Goal: Task Accomplishment & Management: Use online tool/utility

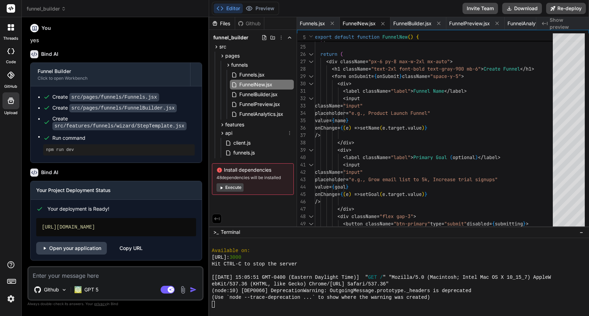
scroll to position [387, 0]
click at [220, 125] on icon at bounding box center [222, 125] width 6 height 6
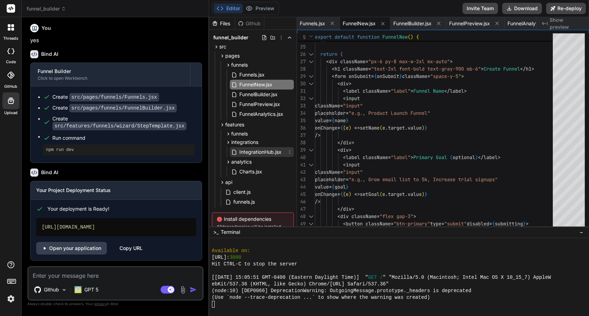
click at [243, 154] on span "IntegrationHub.jsx" at bounding box center [260, 152] width 44 height 8
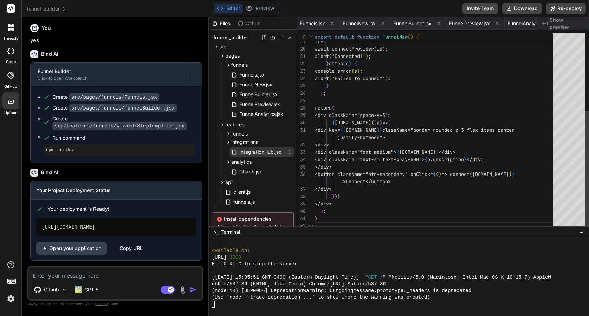
scroll to position [22, 0]
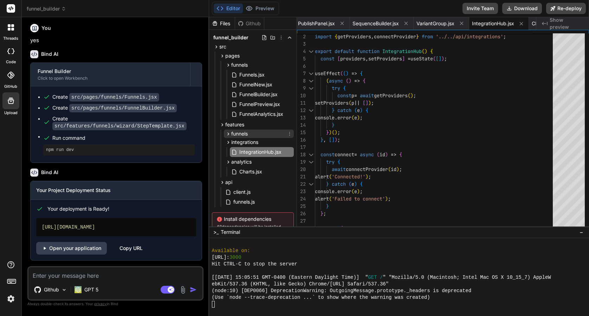
click at [226, 133] on icon at bounding box center [228, 134] width 6 height 6
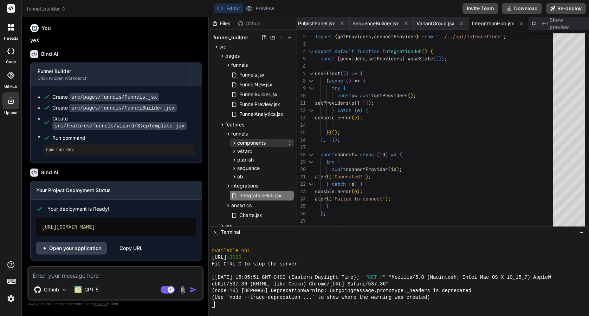
click at [232, 142] on icon at bounding box center [234, 143] width 6 height 6
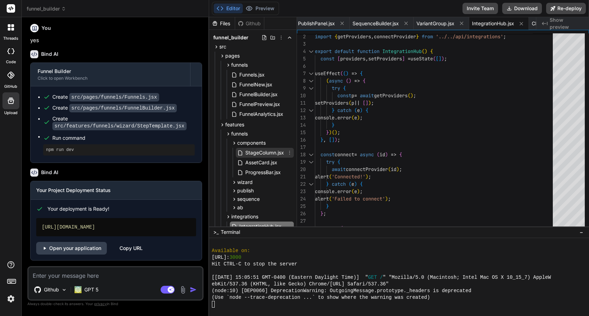
click at [244, 155] on span "StageColumn.jsx" at bounding box center [264, 153] width 40 height 8
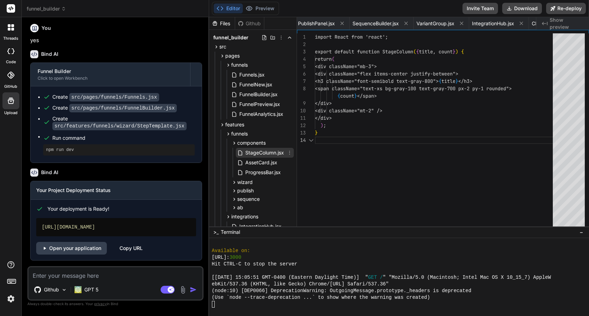
scroll to position [29, 0]
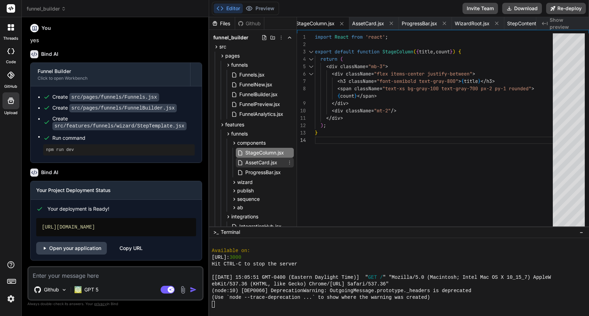
click at [260, 162] on span "AssetCard.jsx" at bounding box center [260, 162] width 33 height 8
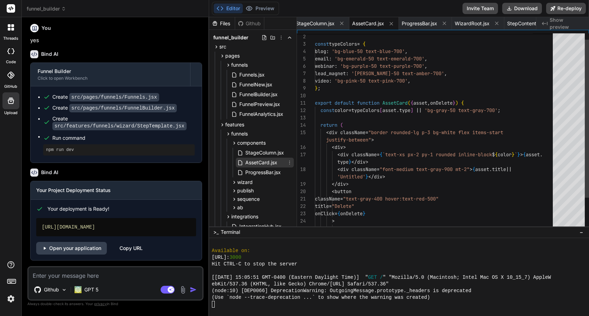
scroll to position [15, 0]
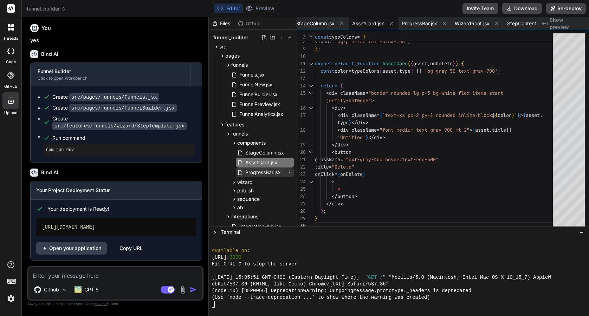
click at [267, 171] on span "ProgressBar.jsx" at bounding box center [262, 172] width 37 height 8
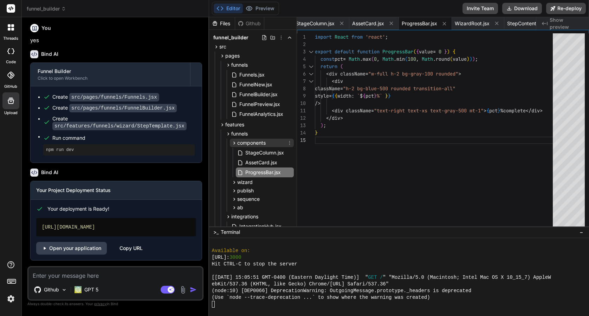
click at [234, 142] on icon at bounding box center [234, 143] width 6 height 6
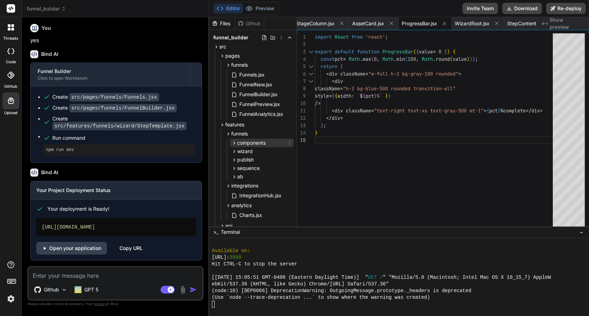
click at [234, 142] on icon at bounding box center [234, 143] width 6 height 6
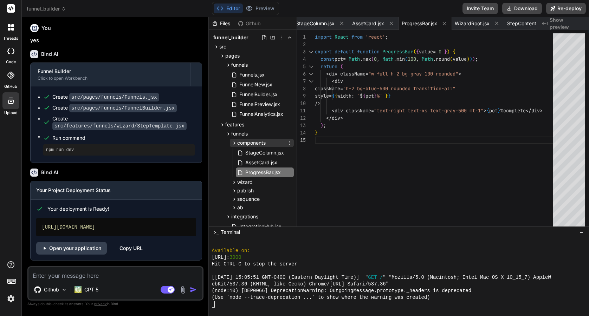
click at [234, 142] on icon at bounding box center [234, 143] width 6 height 6
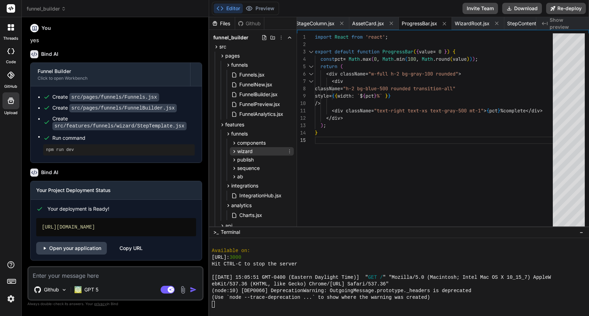
click at [233, 151] on icon at bounding box center [234, 152] width 6 height 6
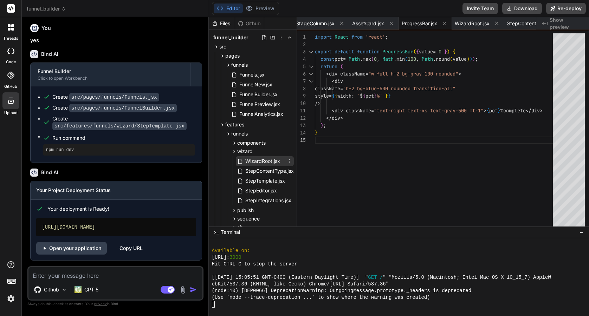
click at [252, 161] on span "WizardRoot.jsx" at bounding box center [262, 161] width 36 height 8
type textarea "</div> ); }"
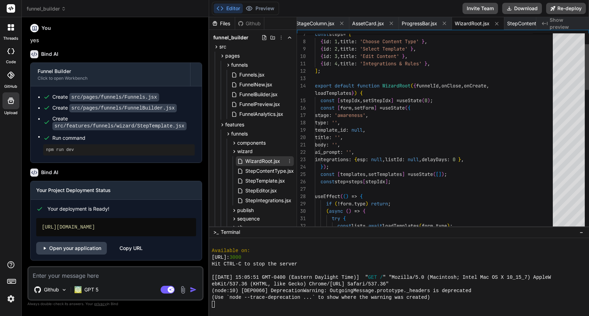
scroll to position [22, 0]
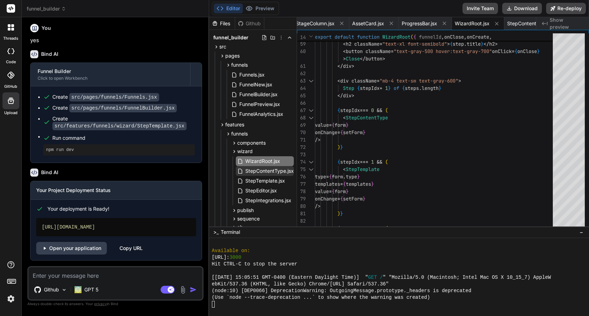
click at [269, 172] on span "StepContentType.jsx" at bounding box center [269, 171] width 50 height 8
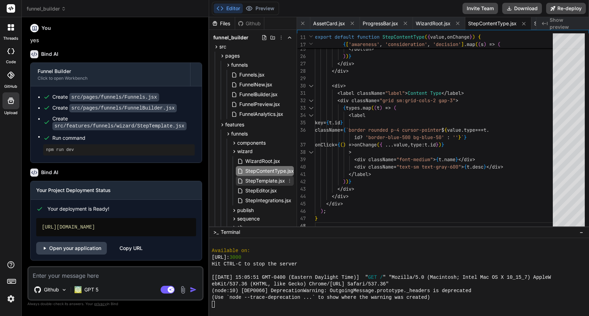
click at [268, 180] on span "StepTemplate.jsx" at bounding box center [264, 181] width 41 height 8
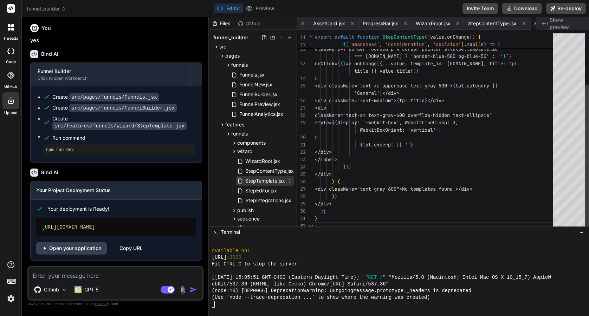
scroll to position [37, 0]
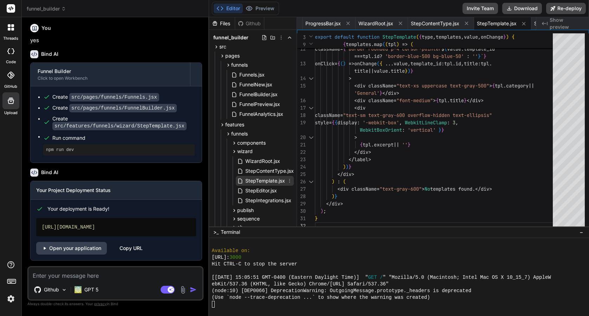
click at [265, 184] on span "StepTemplate.jsx" at bounding box center [264, 181] width 41 height 8
click at [267, 192] on span "StepEditor.jsx" at bounding box center [260, 190] width 33 height 8
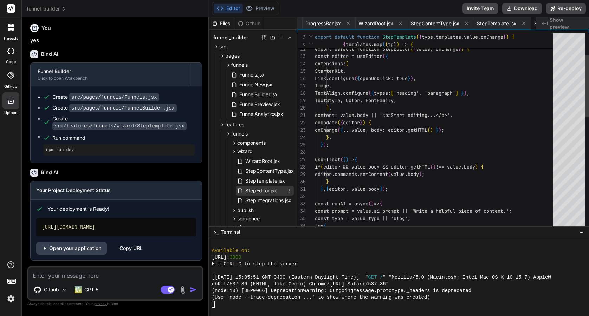
scroll to position [22, 0]
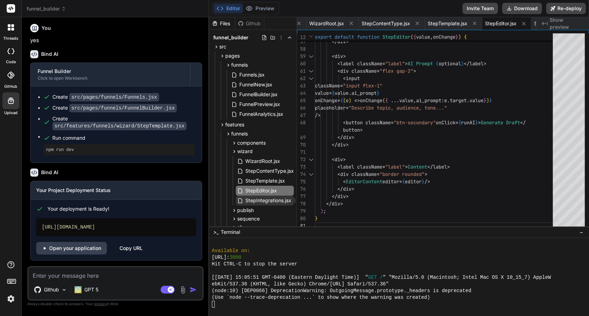
click at [267, 199] on span "StepIntegrations.jsx" at bounding box center [267, 200] width 47 height 8
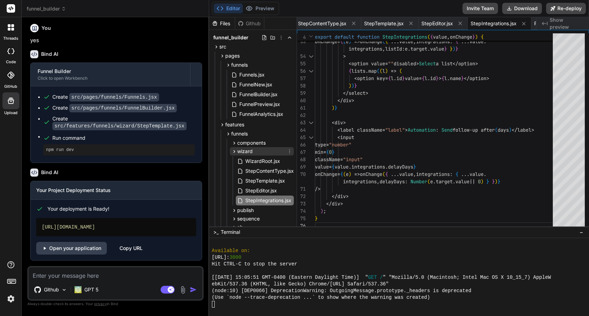
click at [234, 150] on icon at bounding box center [234, 152] width 6 height 6
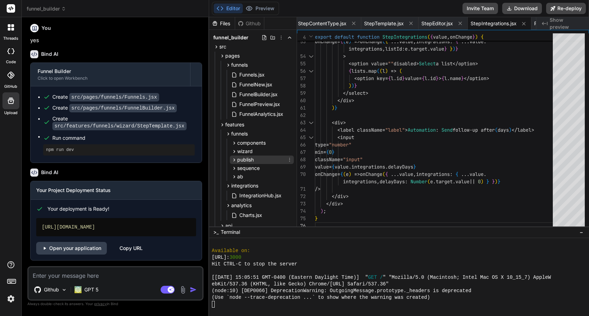
click at [235, 160] on icon at bounding box center [234, 160] width 6 height 6
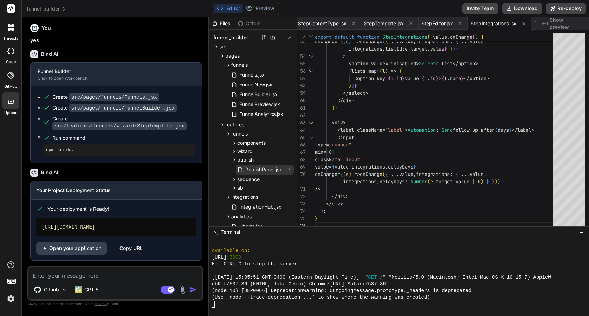
click at [247, 168] on span "PublishPanel.jsx" at bounding box center [263, 169] width 38 height 8
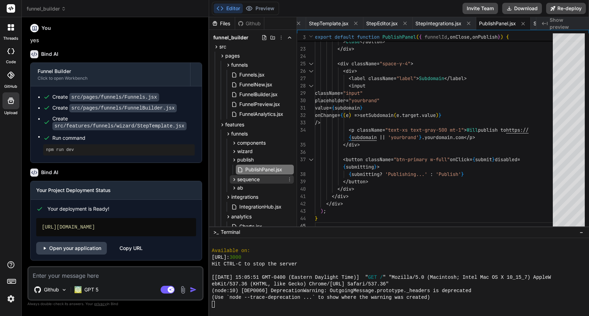
click at [239, 178] on span "sequence" at bounding box center [248, 179] width 22 height 7
click at [261, 187] on span "SequenceBuilder.jsx" at bounding box center [268, 189] width 48 height 8
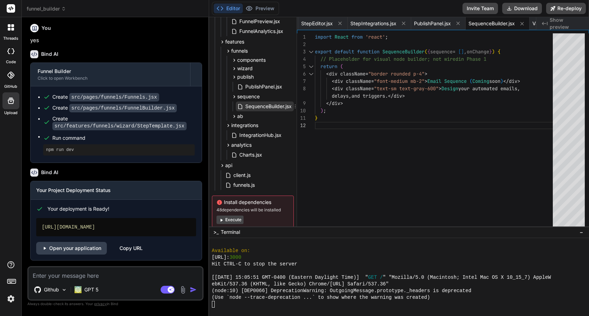
scroll to position [94, 0]
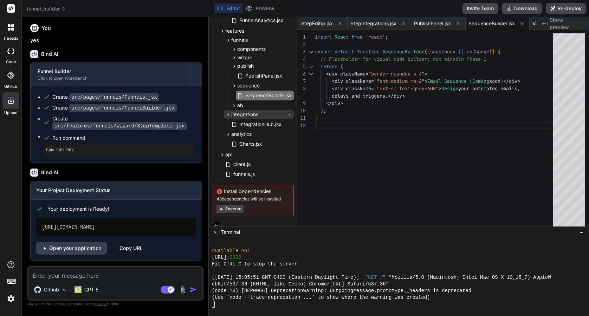
click at [225, 116] on icon at bounding box center [228, 115] width 6 height 6
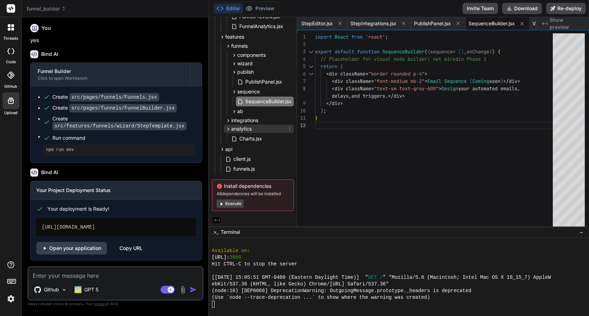
click at [226, 127] on icon at bounding box center [228, 129] width 6 height 6
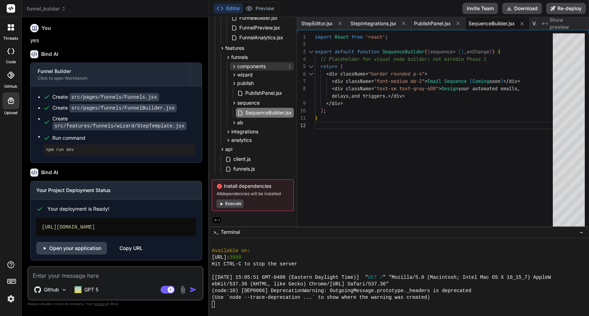
click at [232, 65] on icon at bounding box center [234, 67] width 6 height 6
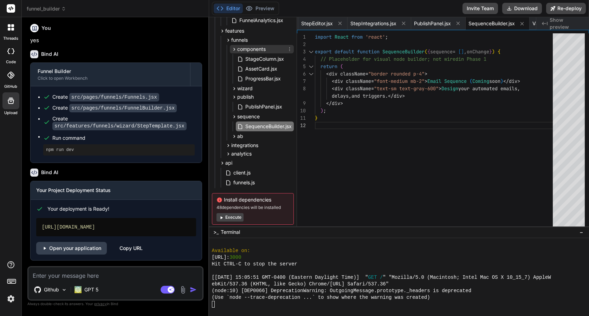
click at [232, 50] on icon at bounding box center [234, 49] width 6 height 6
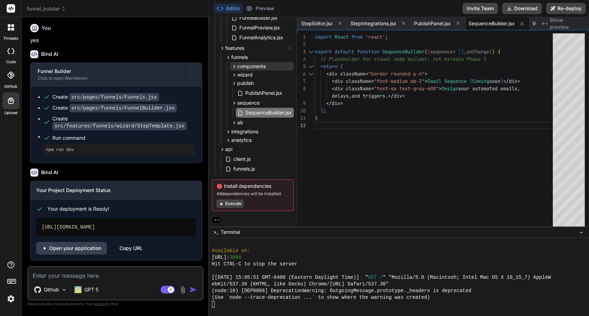
scroll to position [77, 0]
click at [226, 55] on icon at bounding box center [228, 57] width 6 height 6
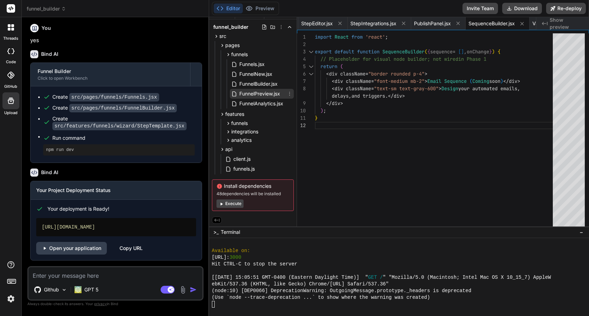
click at [244, 93] on span "FunnelPreview.jsx" at bounding box center [259, 94] width 42 height 8
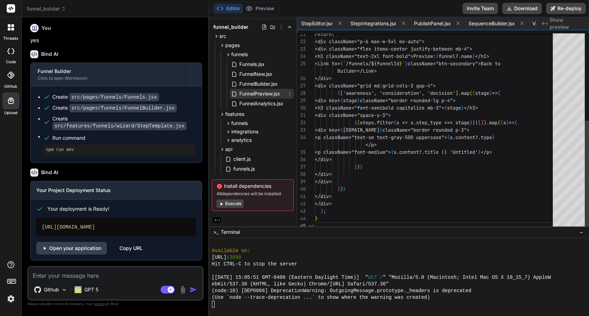
scroll to position [52, 0]
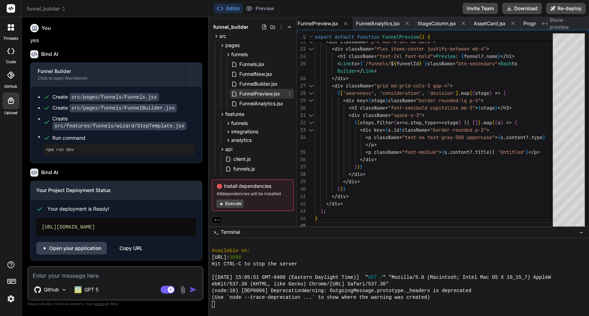
click at [250, 89] on div "FunnelPreview.jsx" at bounding box center [262, 94] width 64 height 10
click at [245, 81] on span "FunnelBuilder.jsx" at bounding box center [258, 84] width 40 height 8
type textarea "}"
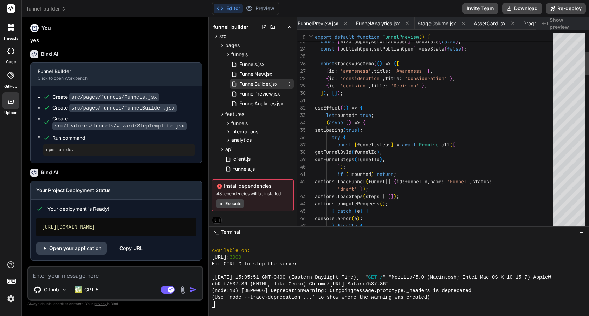
scroll to position [7, 0]
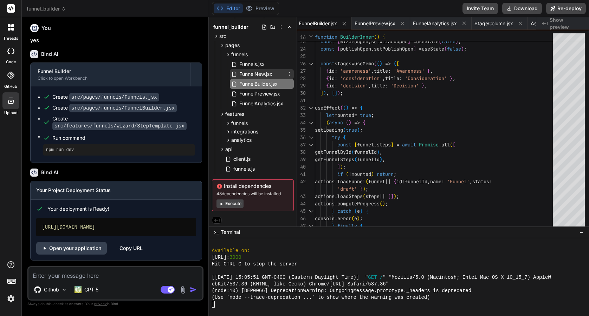
click at [251, 71] on span "FunnelNew.jsx" at bounding box center [255, 74] width 34 height 8
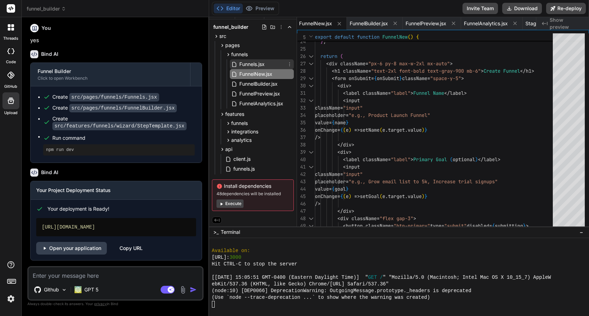
click at [244, 65] on span "Funnels.jsx" at bounding box center [251, 64] width 27 height 8
type textarea "</div> ); }"
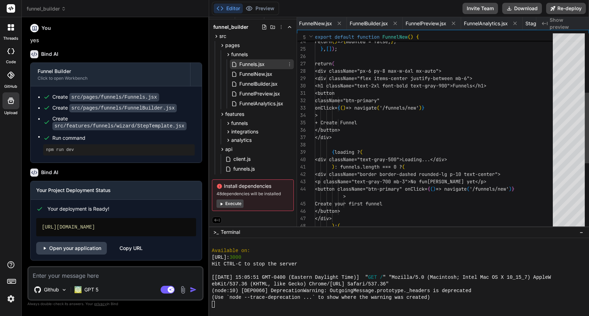
scroll to position [7, 0]
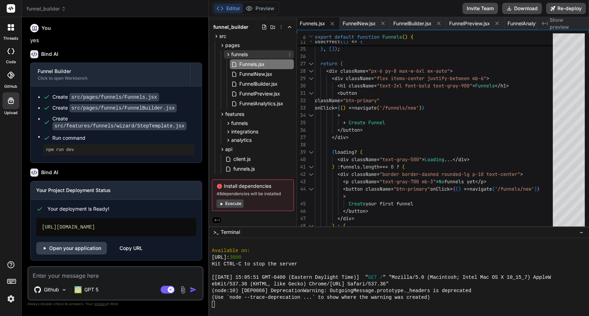
click at [225, 52] on icon at bounding box center [228, 55] width 6 height 6
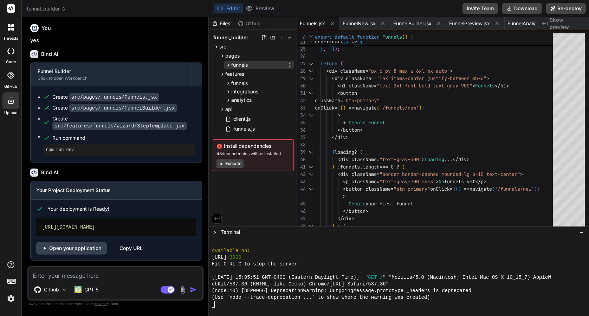
click at [226, 62] on icon at bounding box center [228, 65] width 6 height 6
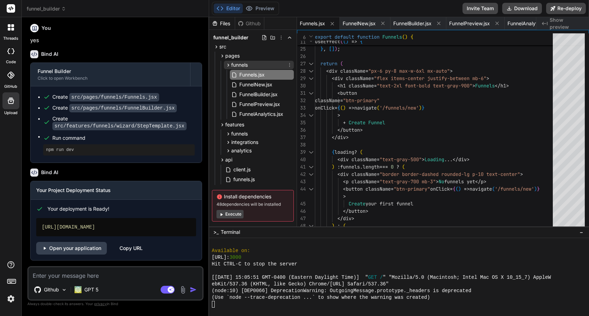
click at [226, 65] on icon at bounding box center [228, 65] width 6 height 6
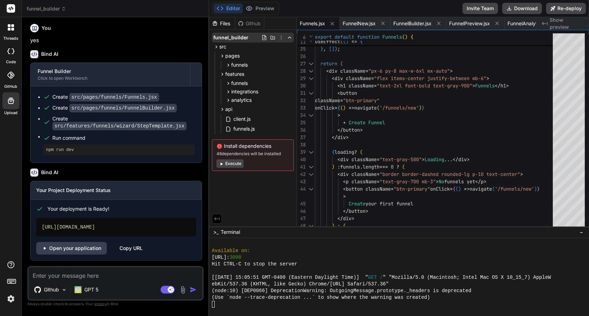
click at [247, 38] on span "funnel_builder" at bounding box center [230, 37] width 35 height 7
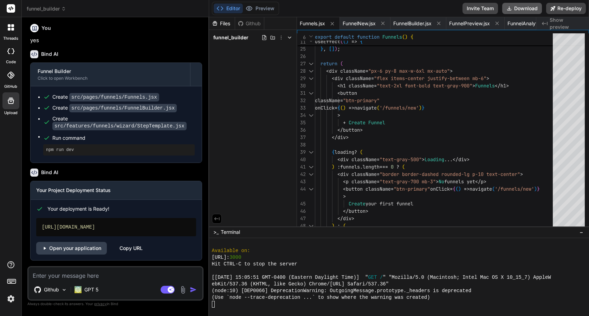
click at [514, 5] on button "Download" at bounding box center [522, 8] width 40 height 11
click at [9, 54] on div at bounding box center [10, 51] width 15 height 14
click at [11, 54] on div at bounding box center [10, 51] width 15 height 14
click at [12, 25] on icon at bounding box center [12, 25] width 3 height 3
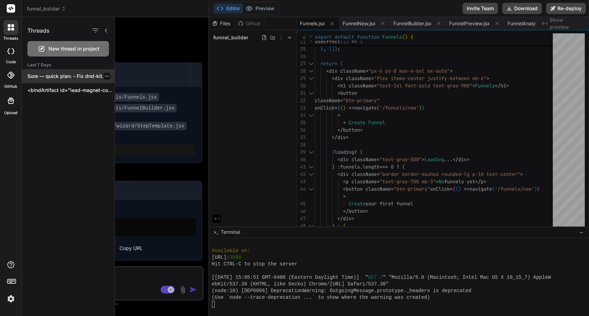
click at [56, 79] on p "Sure — quick plan: - Fix dnd-kit..." at bounding box center [70, 76] width 87 height 7
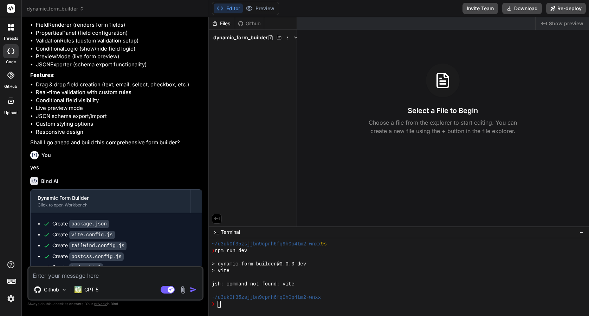
scroll to position [101, 0]
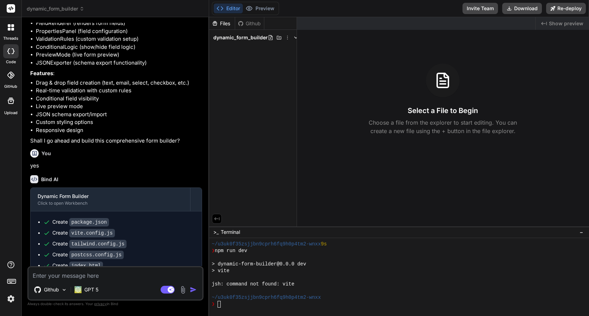
click at [40, 9] on span "dynamic_form_builder" at bounding box center [56, 8] width 58 height 7
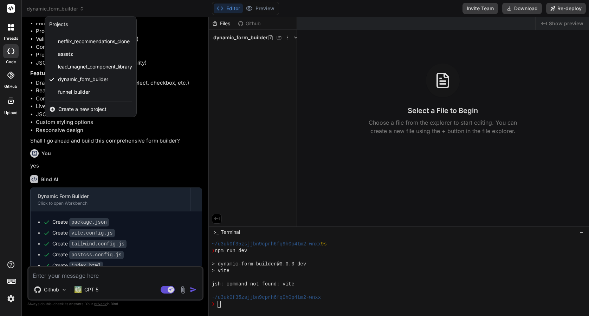
click at [37, 9] on div at bounding box center [294, 158] width 589 height 316
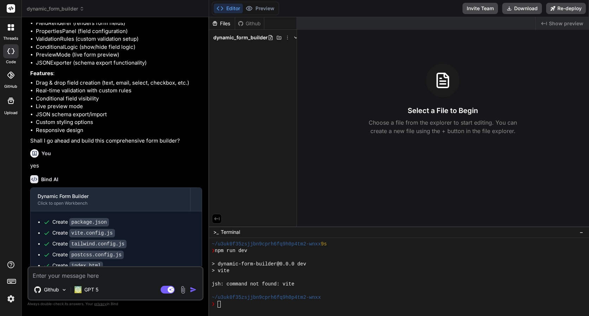
click at [32, 9] on span "dynamic_form_builder" at bounding box center [56, 8] width 58 height 7
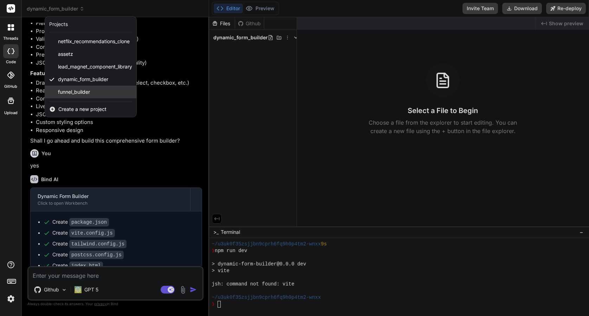
click at [91, 92] on div "funnel_builder" at bounding box center [90, 92] width 91 height 13
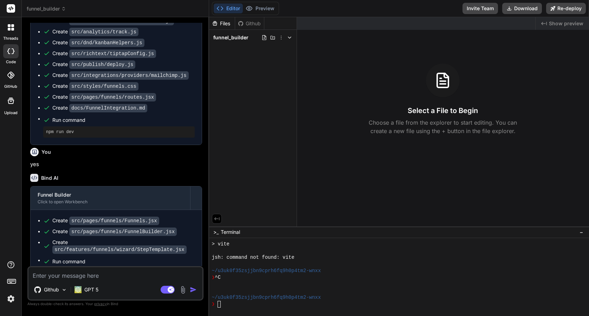
scroll to position [3774, 0]
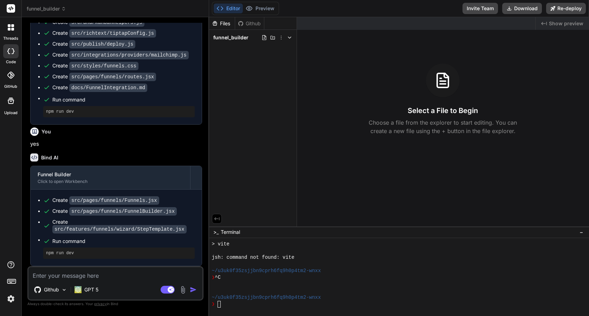
click at [12, 77] on icon at bounding box center [10, 75] width 7 height 7
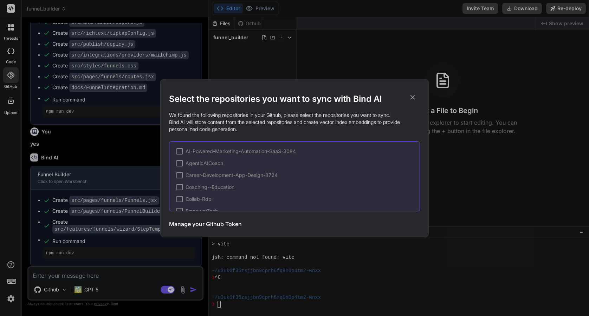
click at [9, 50] on div "Select the repositories you want to sync with Bind AI We found the following re…" at bounding box center [294, 158] width 589 height 316
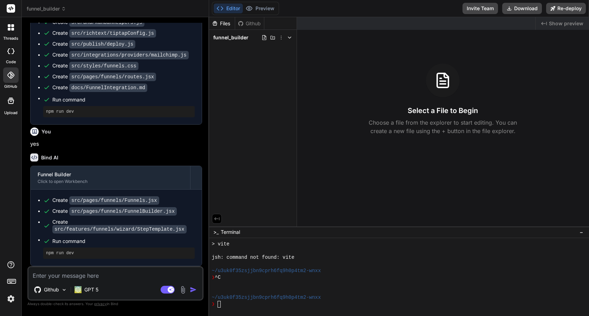
click at [11, 59] on label "code" at bounding box center [11, 62] width 10 height 6
click at [11, 52] on icon at bounding box center [10, 51] width 7 height 6
click at [12, 29] on icon at bounding box center [12, 29] width 3 height 3
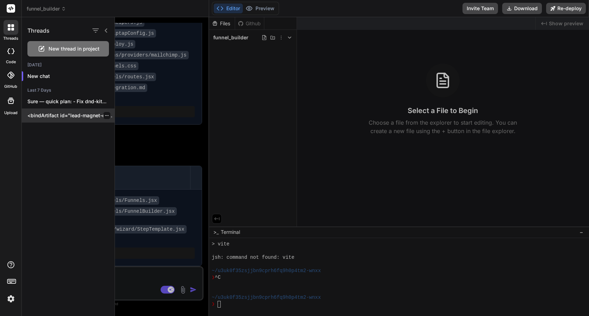
click at [74, 116] on p "<bindArtifact id="lead-magnet-component-library" title="Lead Magnet Component L…" at bounding box center [70, 115] width 87 height 7
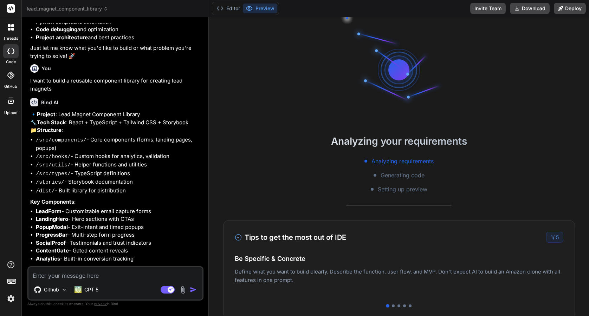
scroll to position [86, 0]
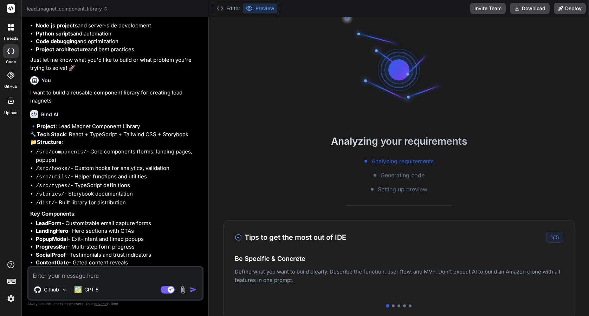
click at [10, 33] on div at bounding box center [11, 27] width 15 height 15
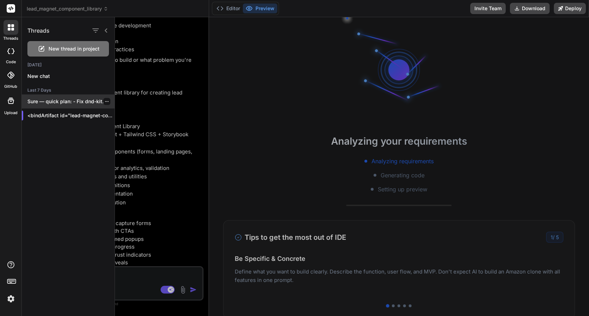
click at [54, 107] on div "Sure — quick plan: - Fix dnd-kit..." at bounding box center [68, 101] width 93 height 14
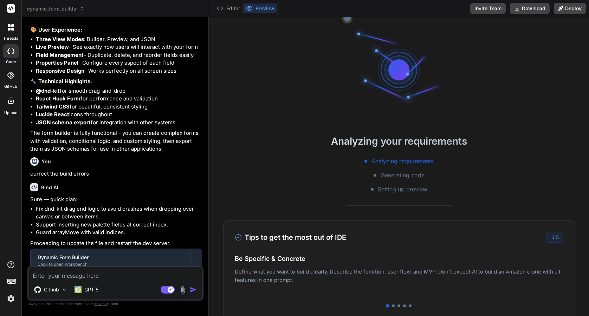
scroll to position [772, 0]
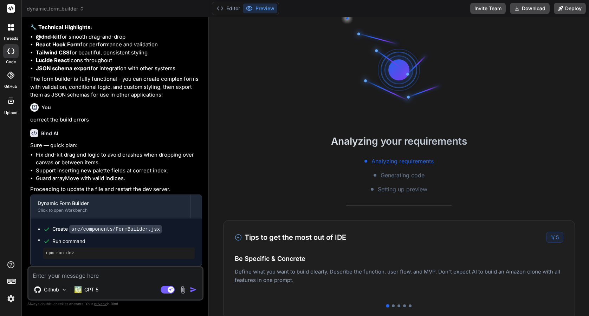
click at [50, 133] on h6 "Bind AI" at bounding box center [49, 133] width 17 height 7
click at [41, 7] on span "dynamic_form_builder" at bounding box center [56, 8] width 58 height 7
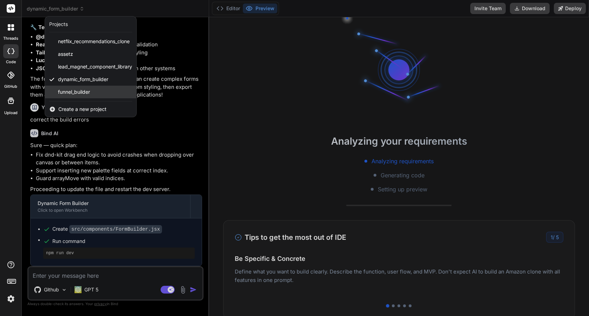
click at [79, 93] on span "funnel_builder" at bounding box center [74, 91] width 32 height 7
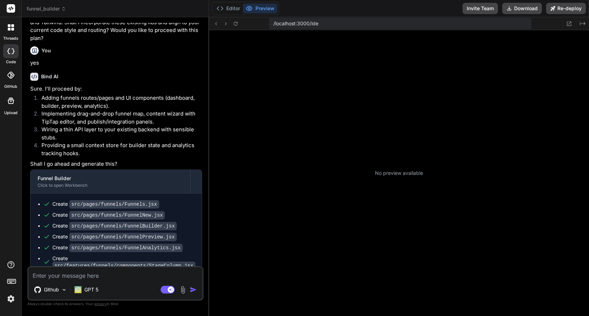
scroll to position [1054, 0]
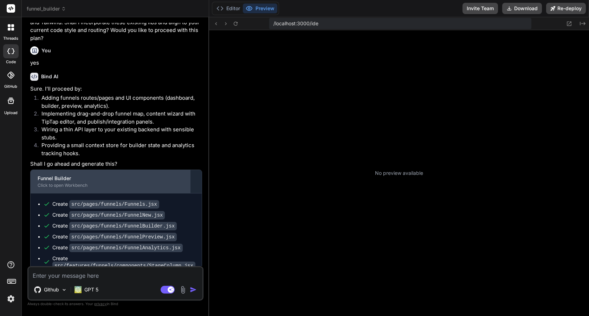
type textarea "x"
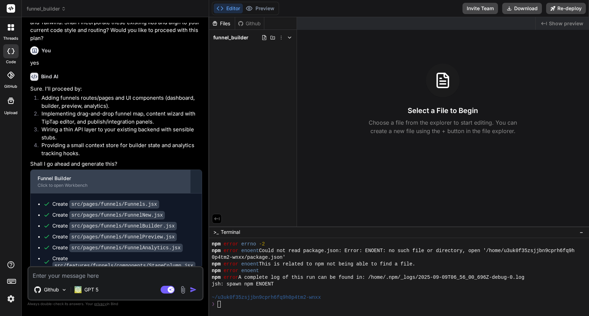
click at [77, 182] on div "Funnel Builder" at bounding box center [110, 178] width 145 height 7
click at [143, 182] on div "Funnel Builder" at bounding box center [110, 178] width 145 height 7
click at [160, 182] on div "Funnel Builder" at bounding box center [110, 178] width 145 height 7
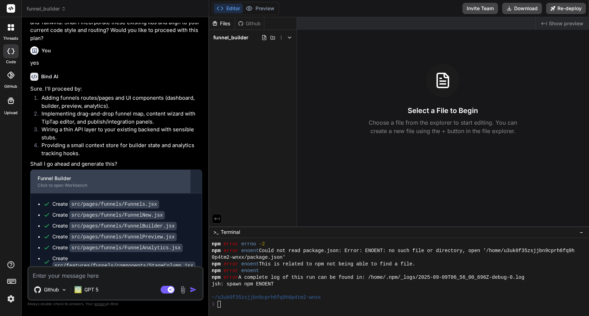
click at [77, 188] on div "Click to open Workbench" at bounding box center [110, 186] width 145 height 6
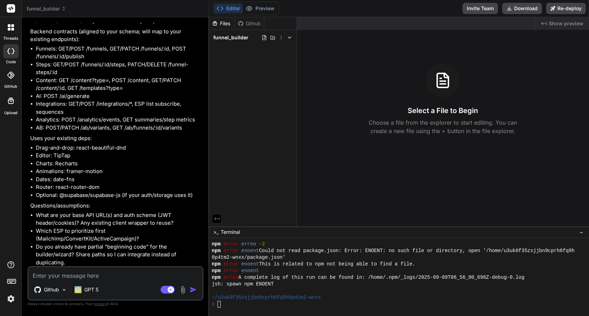
scroll to position [3030, 0]
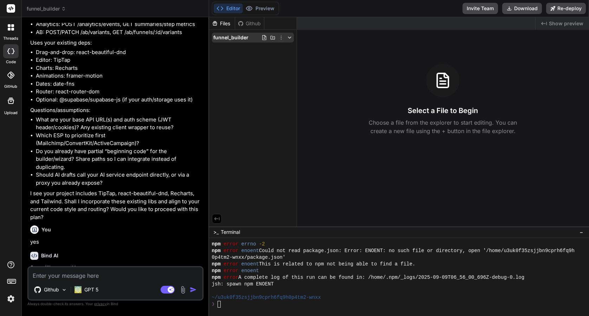
click at [240, 39] on span "funnel_builder" at bounding box center [230, 37] width 35 height 7
click at [242, 36] on span "funnel_builder" at bounding box center [230, 37] width 35 height 7
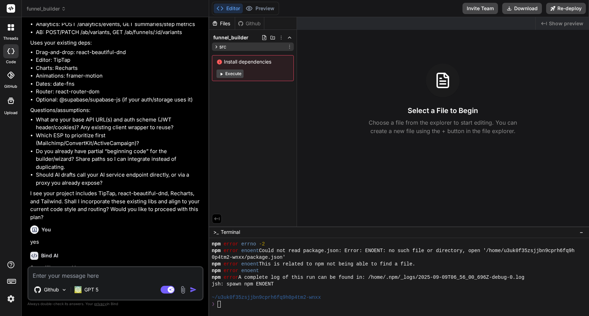
click at [215, 45] on icon at bounding box center [216, 47] width 6 height 6
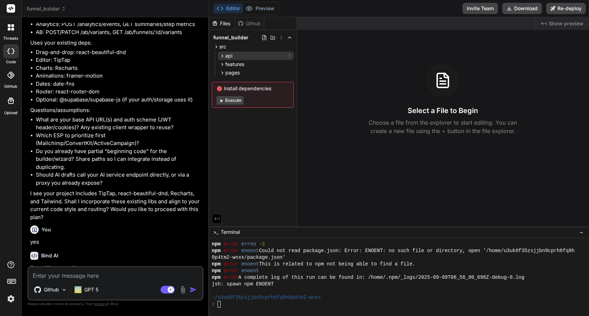
click at [223, 55] on icon at bounding box center [222, 56] width 6 height 6
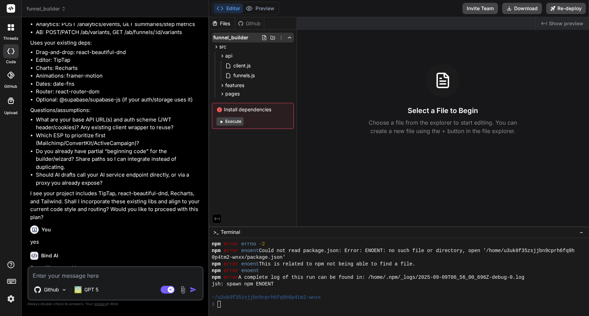
click at [279, 38] on icon at bounding box center [281, 38] width 6 height 6
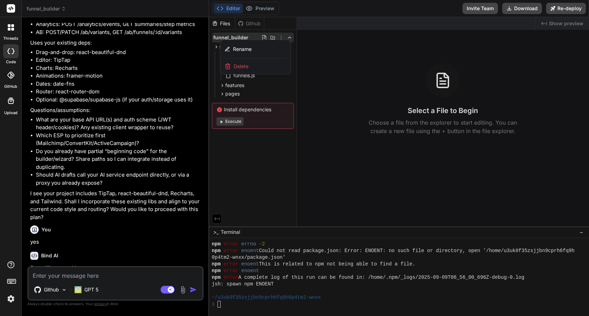
click at [310, 27] on div at bounding box center [399, 166] width 380 height 299
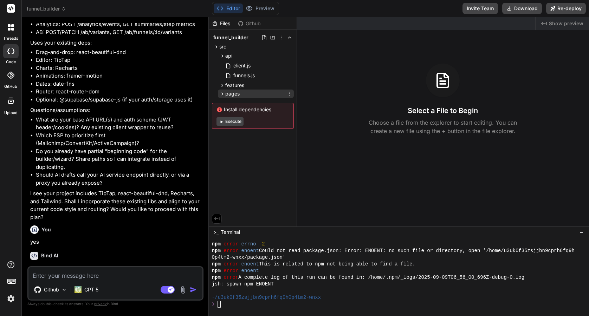
click at [232, 93] on span "pages" at bounding box center [232, 93] width 14 height 7
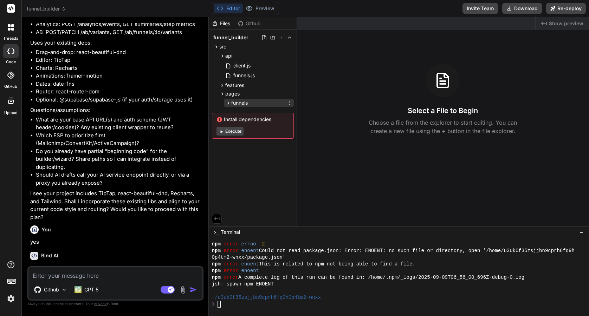
click at [228, 104] on icon at bounding box center [228, 103] width 6 height 6
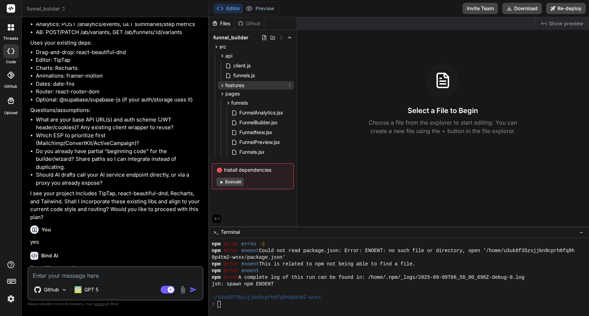
click at [225, 88] on span "features" at bounding box center [234, 85] width 19 height 7
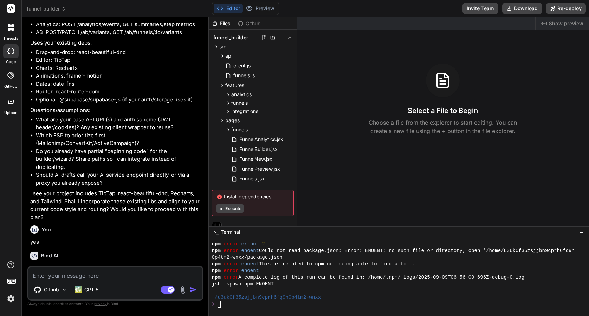
click at [221, 113] on div "analytics Charts.jsx funnels ab VariantGroup.jsx components AssetCard.jsx Progr…" at bounding box center [257, 102] width 73 height 25
click at [225, 112] on icon at bounding box center [228, 112] width 6 height 6
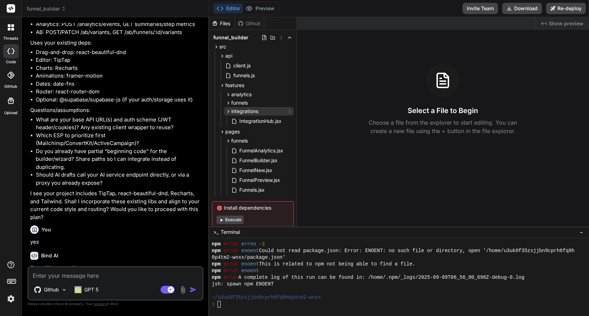
click at [225, 107] on div "integrations" at bounding box center [259, 111] width 70 height 8
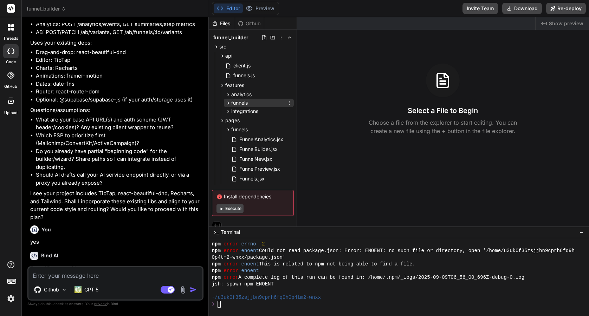
click at [226, 102] on icon at bounding box center [228, 103] width 6 height 6
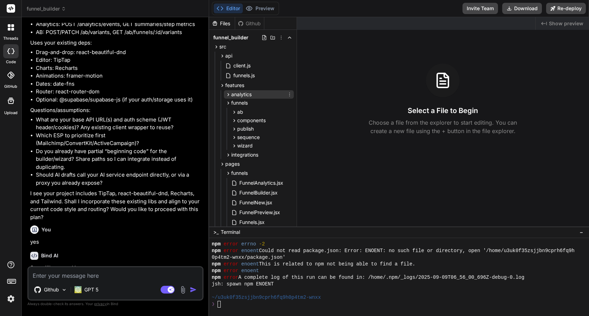
click at [226, 92] on icon at bounding box center [228, 95] width 6 height 6
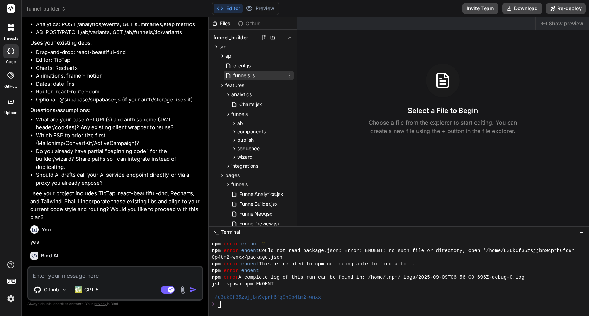
click at [232, 76] on span "funnels.js" at bounding box center [243, 75] width 23 height 8
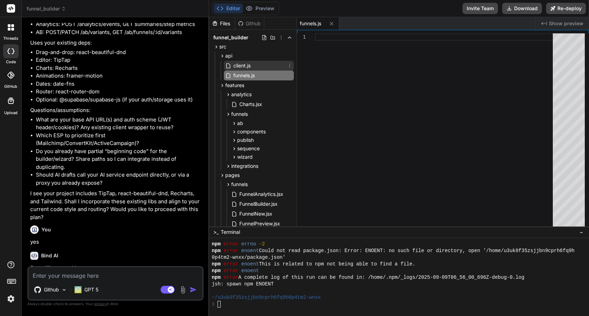
click at [243, 66] on span "client.js" at bounding box center [241, 65] width 19 height 8
type textarea "method: 'DELETE', headers: authHeaders(), credentials: 'include', }); return ha…"
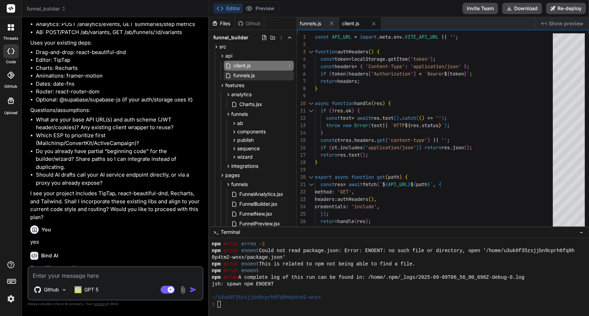
drag, startPoint x: 243, startPoint y: 66, endPoint x: 287, endPoint y: 71, distance: 44.6
click at [287, 71] on div "client.js funnels.js" at bounding box center [259, 71] width 70 height 20
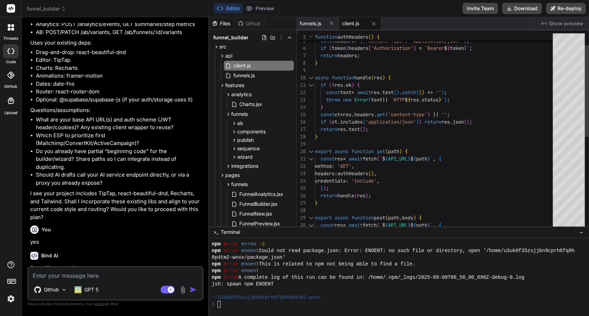
scroll to position [44, 0]
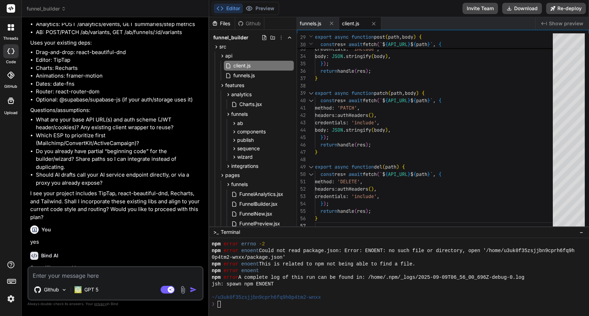
click at [12, 283] on rect at bounding box center [11, 281] width 8 height 4
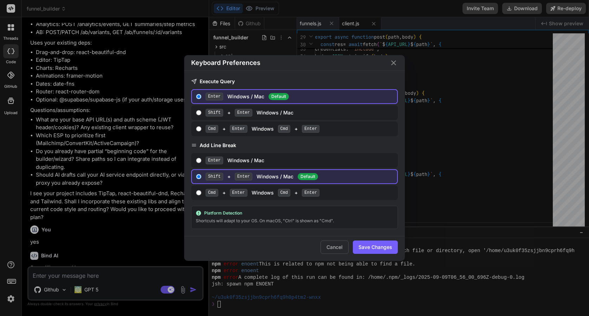
click at [11, 267] on div "Keyboard Preferences Execute Query Enter Windows / Mac Default Shift + Enter Wi…" at bounding box center [294, 158] width 589 height 316
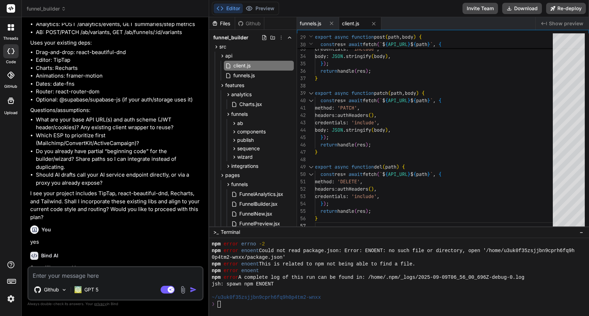
click at [12, 298] on img at bounding box center [11, 299] width 12 height 12
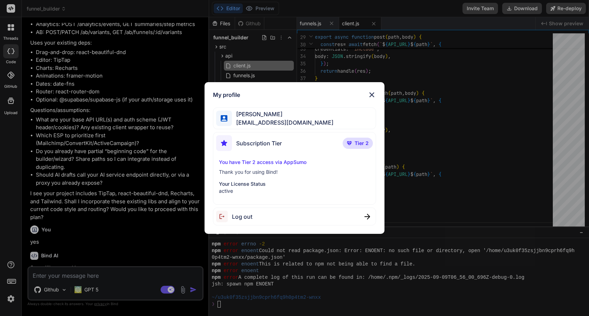
click at [12, 298] on div "My profile [PERSON_NAME] [EMAIL_ADDRESS][DOMAIN_NAME] Subscription Tier Tier 2 …" at bounding box center [294, 158] width 589 height 316
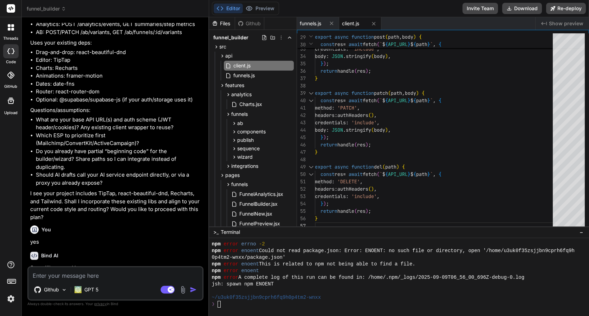
click at [11, 78] on icon at bounding box center [10, 75] width 7 height 7
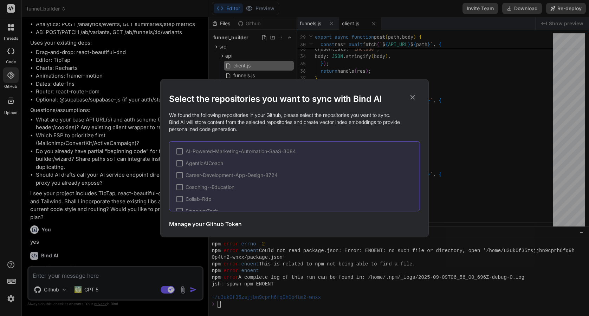
click at [11, 78] on div "Select the repositories you want to sync with Bind AI We found the following re…" at bounding box center [294, 158] width 589 height 316
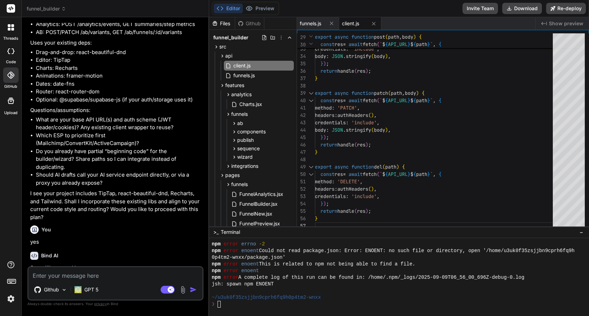
click at [11, 52] on icon at bounding box center [10, 51] width 7 height 6
type textarea "x"
click at [354, 25] on span "client.js" at bounding box center [350, 23] width 17 height 7
click at [312, 24] on span "funnels.js" at bounding box center [310, 23] width 21 height 7
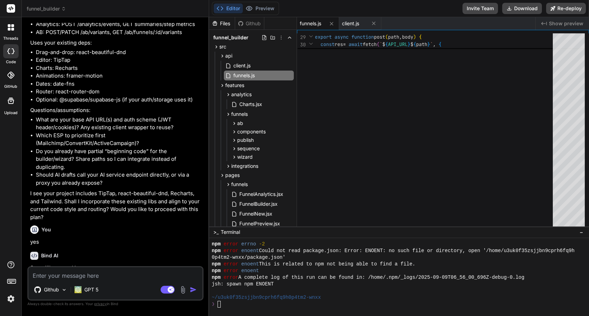
scroll to position [0, 0]
click at [253, 24] on div "Github" at bounding box center [249, 23] width 29 height 7
click at [247, 24] on div "Github" at bounding box center [249, 23] width 29 height 7
click at [221, 19] on div "Files" at bounding box center [222, 23] width 26 height 13
click at [219, 24] on div "Files" at bounding box center [222, 23] width 26 height 7
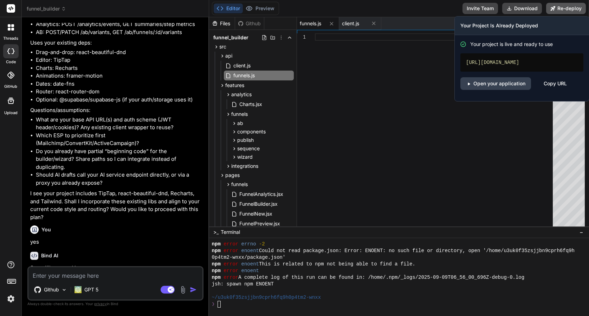
click at [564, 10] on button "Re-deploy" at bounding box center [566, 8] width 40 height 11
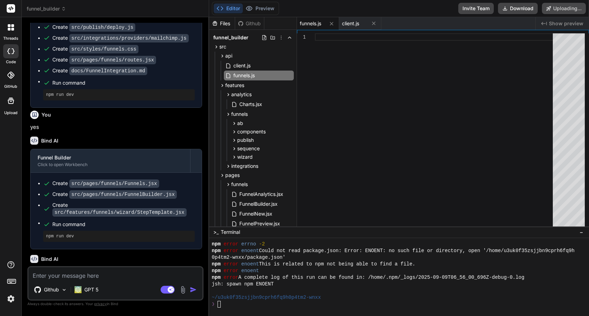
scroll to position [3835, 0]
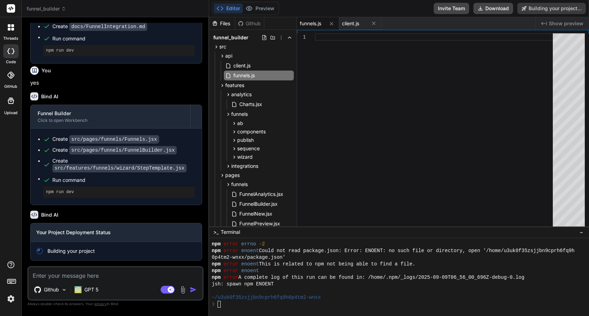
click at [564, 22] on span "Show preview" at bounding box center [565, 23] width 34 height 7
type textarea "x"
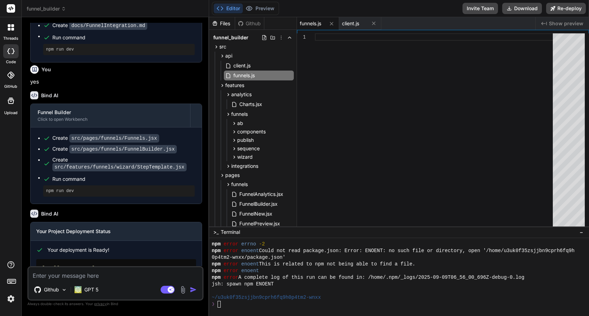
click at [553, 24] on span "Show preview" at bounding box center [565, 23] width 34 height 7
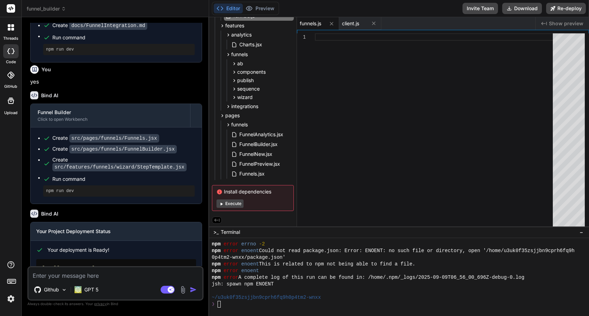
click at [243, 195] on div "Install dependencies Execute" at bounding box center [253, 198] width 82 height 26
drag, startPoint x: 41, startPoint y: 215, endPoint x: 38, endPoint y: 215, distance: 3.5
click at [38, 215] on div "Bind AI" at bounding box center [116, 214] width 172 height 8
click at [38, 215] on icon at bounding box center [34, 214] width 8 height 8
click at [28, 212] on div "You Bind AI Sure. Plan first: Build a visual Funnel Builder dashboard (Awarenes…" at bounding box center [115, 169] width 176 height 293
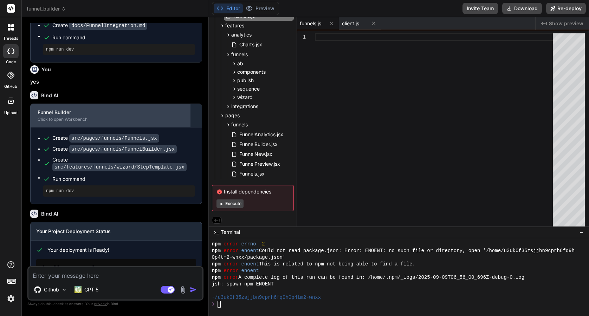
click at [97, 115] on div "Funnel Builder" at bounding box center [110, 112] width 145 height 7
click at [65, 122] on div "Click to open Workbench" at bounding box center [110, 120] width 145 height 6
click at [53, 113] on div "Funnel Builder" at bounding box center [110, 112] width 145 height 7
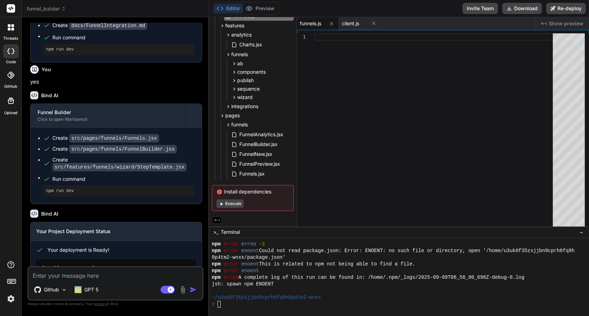
click at [62, 145] on ul "Create src/pages/funnels/Funnels.jsx Create src/pages/funnels/FunnelBuilder.jsx…" at bounding box center [116, 165] width 157 height 62
drag, startPoint x: 64, startPoint y: 180, endPoint x: 60, endPoint y: 184, distance: 6.2
click at [60, 181] on ul "Create src/pages/funnels/Funnels.jsx Create src/pages/funnels/FunnelBuilder.jsx…" at bounding box center [116, 165] width 157 height 62
click at [60, 194] on pre "npm run dev" at bounding box center [119, 191] width 146 height 6
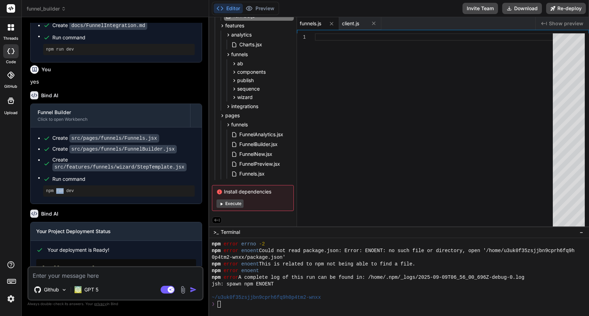
scroll to position [3877, 0]
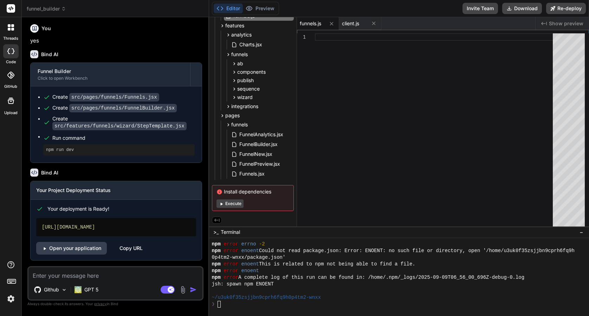
click at [88, 227] on div "[URL][DOMAIN_NAME]" at bounding box center [116, 227] width 160 height 18
click at [80, 248] on link "Open your application" at bounding box center [71, 248] width 71 height 13
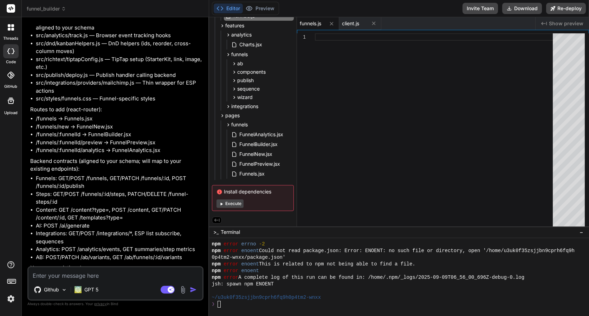
scroll to position [2806, 0]
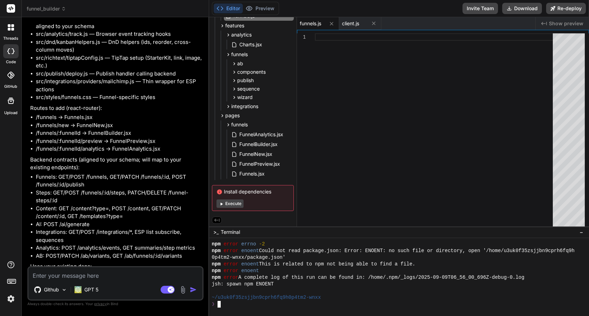
click at [311, 309] on div at bounding box center [399, 277] width 380 height 78
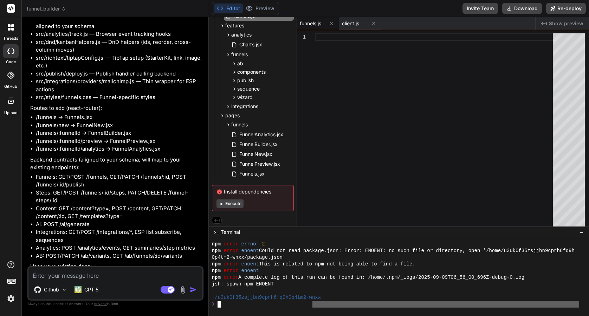
click at [107, 278] on textarea at bounding box center [115, 273] width 174 height 13
type textarea "t"
type textarea "x"
type textarea "th"
type textarea "x"
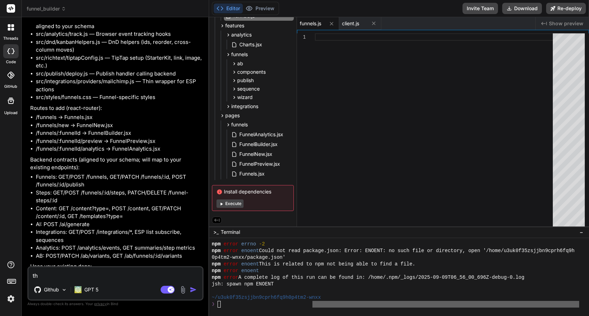
type textarea "the"
type textarea "x"
type textarea "ther"
type textarea "x"
type textarea "there"
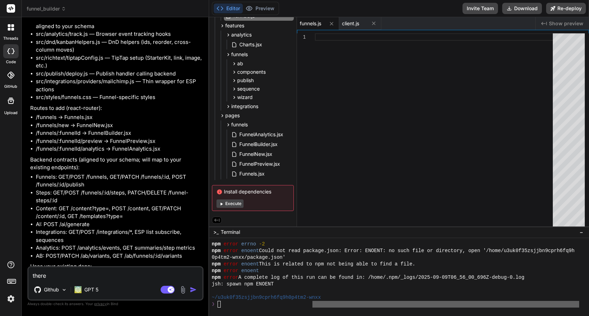
type textarea "x"
type textarea "there"
type textarea "x"
type textarea "there i"
type textarea "x"
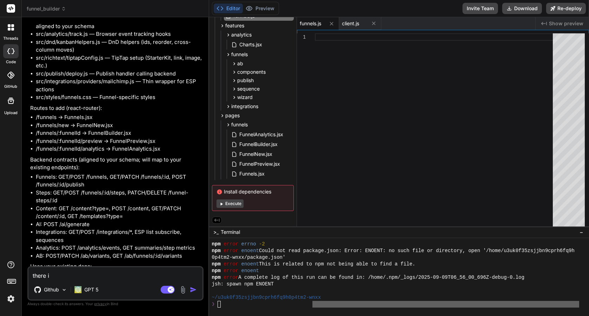
type textarea "there is"
type textarea "x"
type textarea "there is"
type textarea "x"
type textarea "there is a"
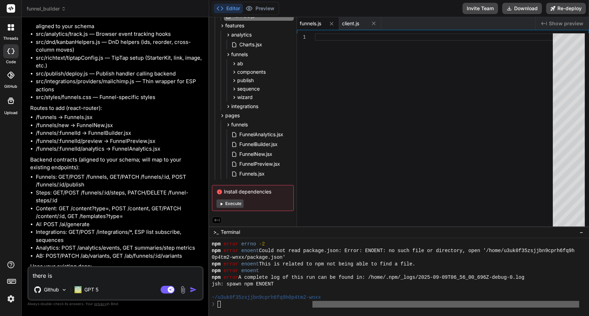
type textarea "x"
type textarea "there is a"
type textarea "x"
type textarea "there is a f"
type textarea "x"
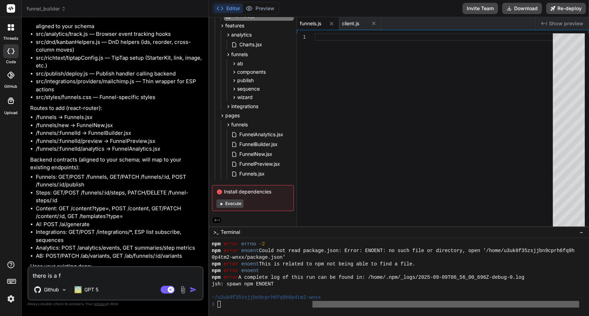
type textarea "there is a fu"
type textarea "x"
type textarea "there is a fun"
type textarea "x"
type textarea "there is a funn"
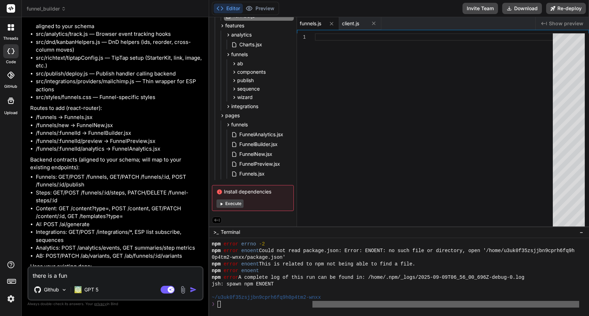
type textarea "x"
type textarea "there is a funne"
type textarea "x"
type textarea "there is a funnel"
type textarea "x"
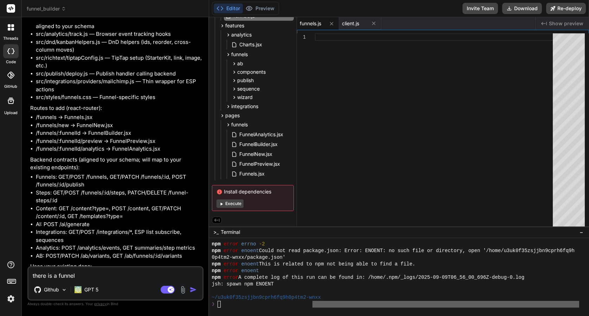
type textarea "there is a funne"
type textarea "x"
type textarea "there is a funn"
type textarea "x"
type textarea "there is a fun"
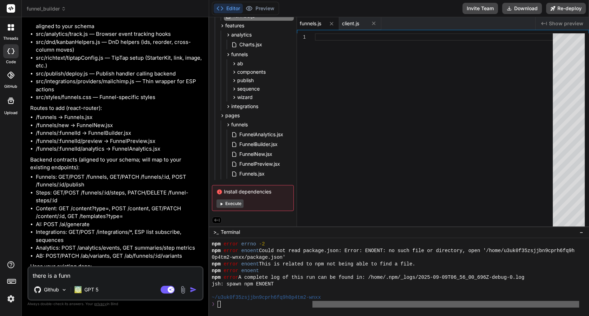
type textarea "x"
type textarea "there is a fu"
type textarea "x"
type textarea "there is a f"
type textarea "x"
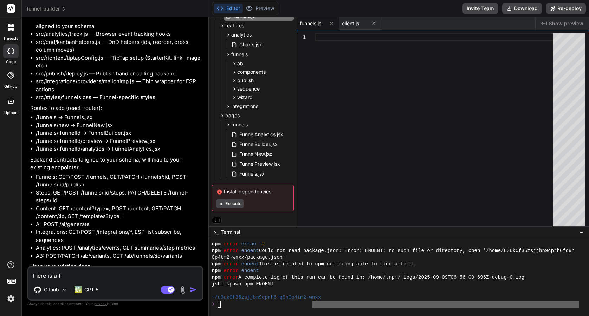
type textarea "there is a"
type textarea "x"
type textarea "there is a"
type textarea "x"
type textarea "there is a"
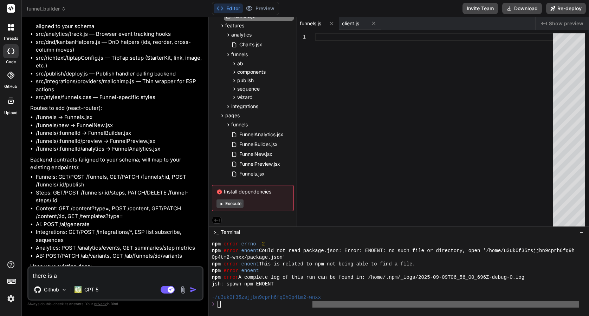
type textarea "x"
type textarea "there is a s"
type textarea "x"
type textarea "there is a st"
type textarea "x"
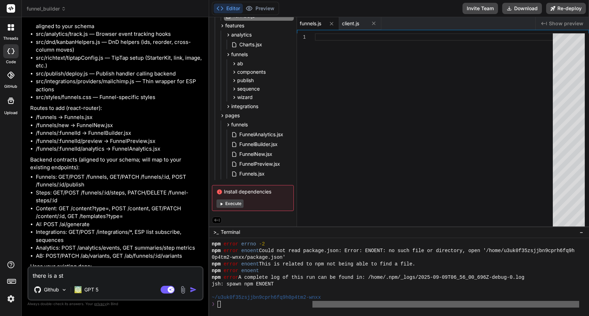
type textarea "there is a sto"
type textarea "x"
type textarea "there is a stor"
type textarea "x"
type textarea "there is a store"
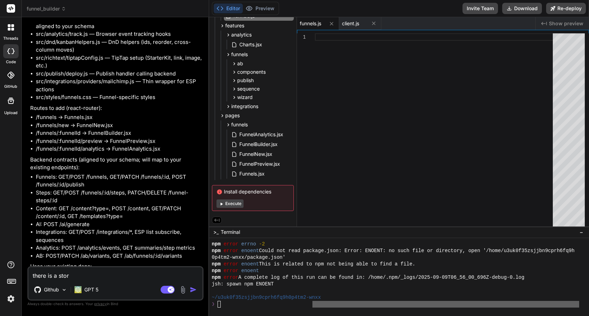
type textarea "x"
type textarea "there is a store/"
type textarea "x"
type textarea "there is a store/f"
type textarea "x"
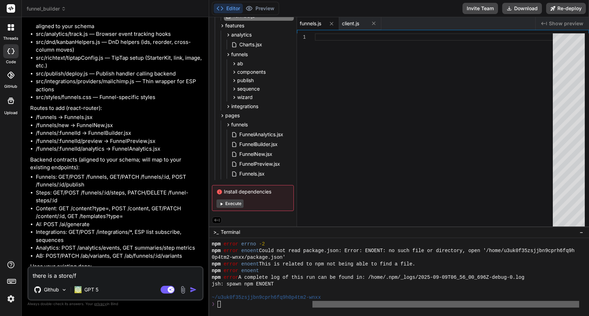
type textarea "there is a store/fu"
type textarea "x"
type textarea "there is a store/fun"
type textarea "x"
type textarea "there is a store/funn"
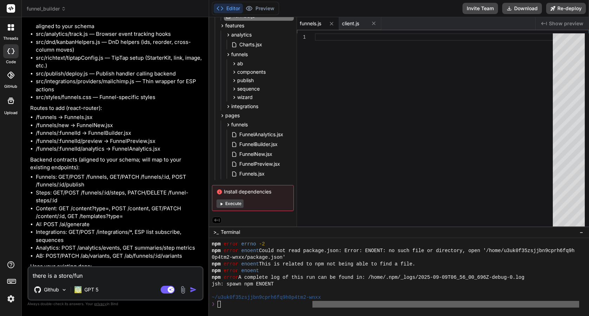
type textarea "x"
type textarea "there is a store/funne"
type textarea "x"
type textarea "there is a store/funnel"
type textarea "x"
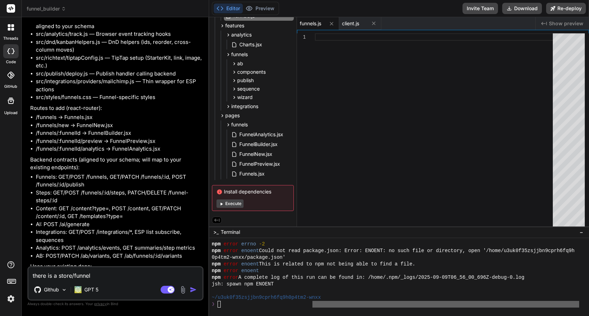
type textarea "there is a store/funnelS"
type textarea "x"
type textarea "there is a store/funnelSt"
type textarea "x"
type textarea "there is a store/funnelSto"
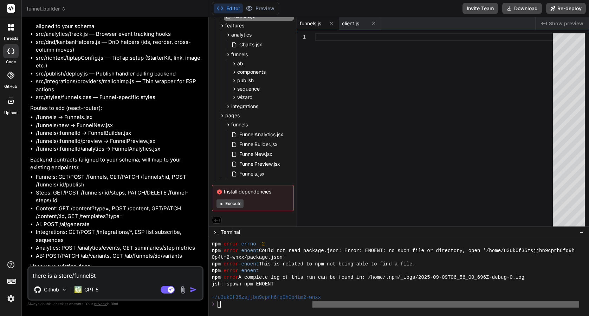
type textarea "x"
type textarea "there is a store/funnelStor"
type textarea "x"
type textarea "there is a store/funnelStore"
type textarea "x"
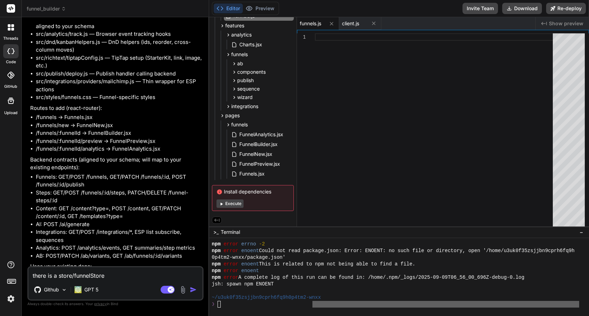
type textarea "there is a store/funnelStore."
type textarea "x"
type textarea "there is a store/funnelStore.j"
type textarea "x"
type textarea "there is a store/funnelStore.js"
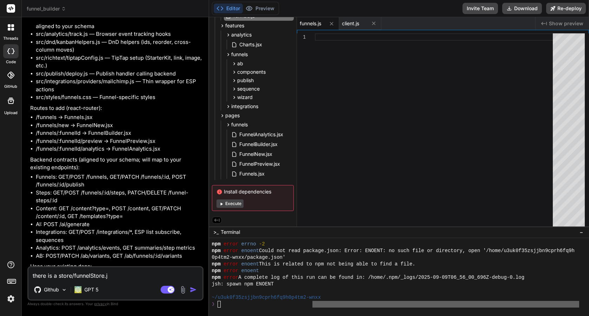
type textarea "x"
type textarea "there is a store/funnelStore.js"
type textarea "x"
type textarea "there is a store/funnelStore.js f"
type textarea "x"
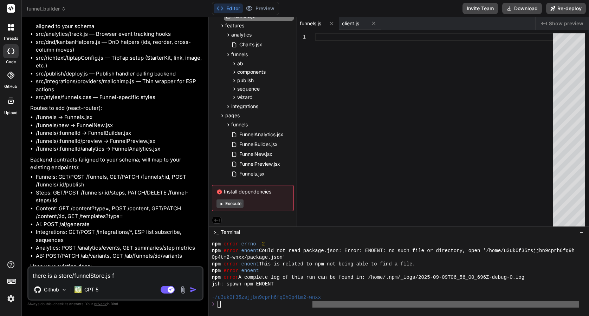
type textarea "there is a store/funnelStore.js fi"
type textarea "x"
type textarea "there is a store/funnelStore.js fil"
type textarea "x"
type textarea "there is a store/funnelStore.js file"
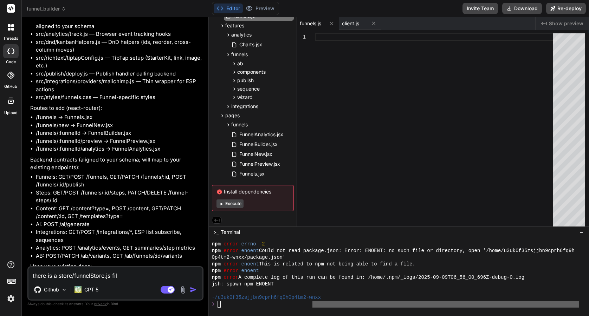
type textarea "x"
type textarea "there is a store/funnelStore.js file"
type textarea "x"
type textarea "there is a store/funnelStore.js file r"
type textarea "x"
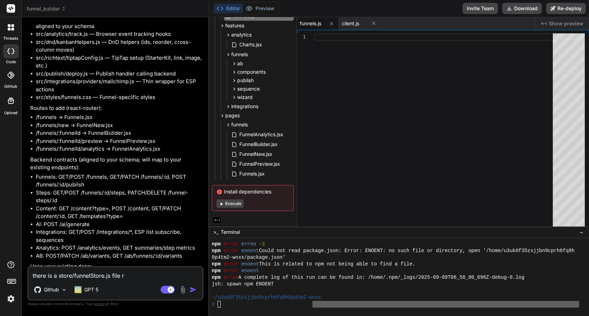
type textarea "there is a store/funnelStore.js file re"
type textarea "x"
type textarea "there is a store/funnelStore.js file ref"
type textarea "x"
type textarea "there is a store/funnelStore.js file refe"
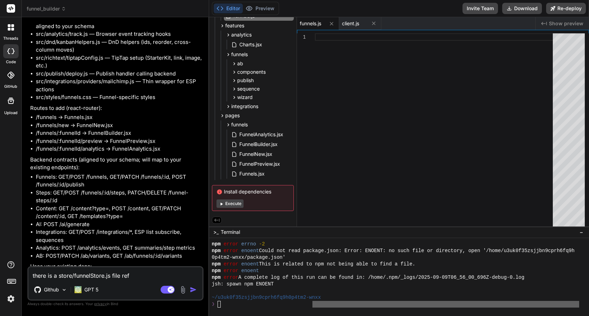
type textarea "x"
type textarea "there is a store/funnelStore.js file refer"
type textarea "x"
type textarea "there is a store/funnelStore.js file refere"
type textarea "x"
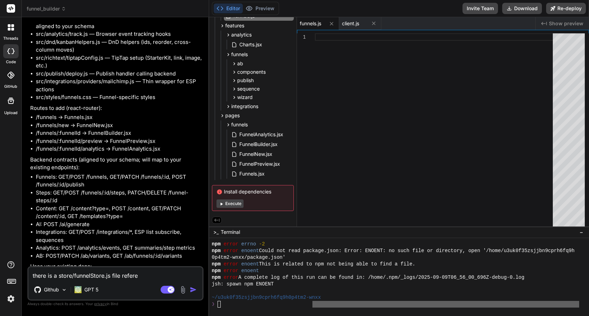
type textarea "there is a store/funnelStore.js file referen"
type textarea "x"
type textarea "there is a store/funnelStore.js file referenc"
type textarea "x"
type textarea "there is a store/funnelStore.js file reference"
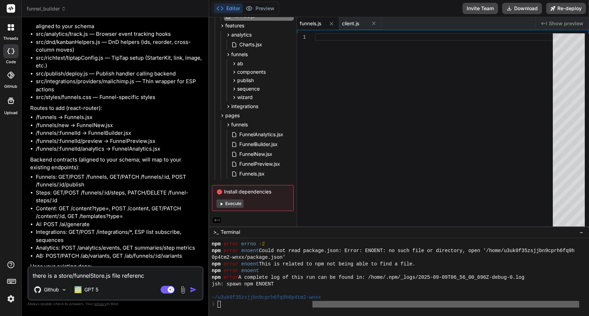
type textarea "x"
type textarea "there is a store/funnelStore.js file referenced"
type textarea "x"
type textarea "there is a store/funnelStore.js file referenced"
type textarea "x"
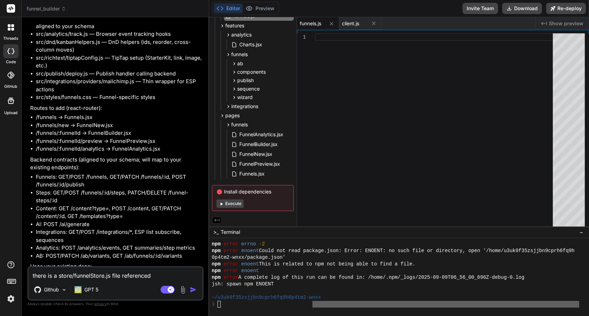
type textarea "there is a store/funnelStore.js file referenced t"
type textarea "x"
type textarea "there is a store/funnelStore.js file referenced ta"
type textarea "x"
type textarea "there is a store/funnelStore.js file referenced tat"
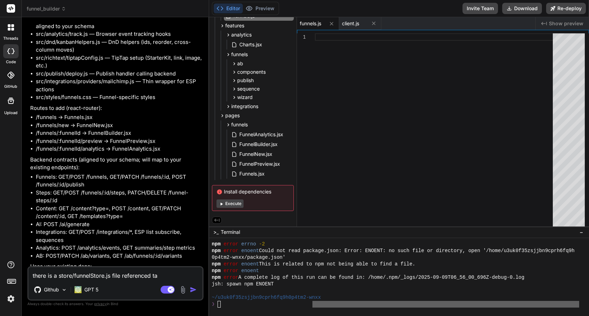
type textarea "x"
type textarea "there is a store/funnelStore.js file referenced ta"
type textarea "x"
type textarea "there is a store/funnelStore.js file referenced t"
type textarea "x"
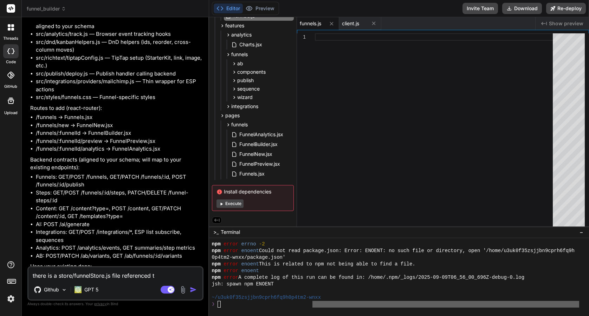
type textarea "there is a store/funnelStore.js file referenced ta"
type textarea "x"
type textarea "there is a store/funnelStore.js file referenced t"
type textarea "x"
type textarea "there is a store/funnelStore.js file referenced th"
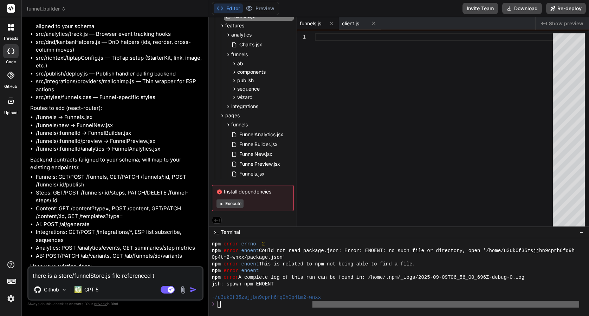
type textarea "x"
type textarea "there is a store/funnelStore.js file referenced tha"
type textarea "x"
type textarea "there is a store/funnelStore.js file referenced that"
type textarea "x"
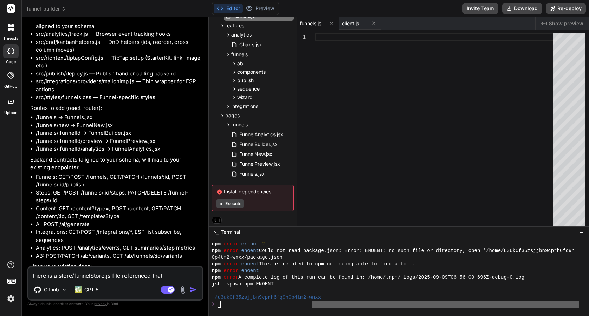
type textarea "there is a store/funnelStore.js file referenced that"
type textarea "x"
type textarea "there is a store/funnelStore.js file referenced that d"
type textarea "x"
type textarea "there is a store/funnelStore.js file referenced that do"
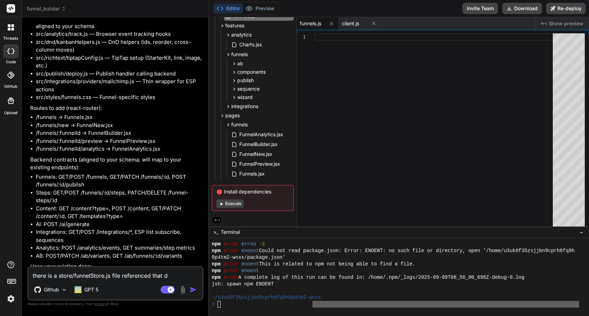
type textarea "x"
type textarea "there is a store/funnelStore.js file referenced that doe"
type textarea "x"
type textarea "there is a store/funnelStore.js file referenced that does"
type textarea "x"
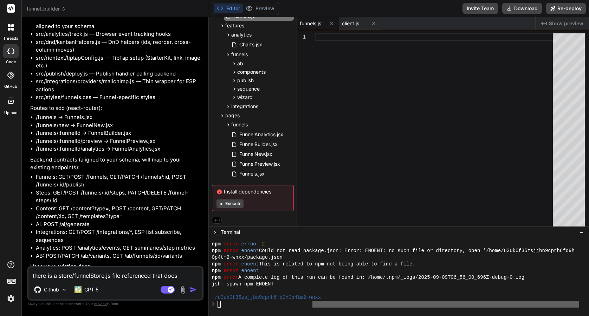
type textarea "there is a store/funnelStore.js file referenced that does"
type textarea "x"
type textarea "there is a store/funnelStore.js file referenced that does n"
type textarea "x"
type textarea "there is a store/funnelStore.js file referenced that does no"
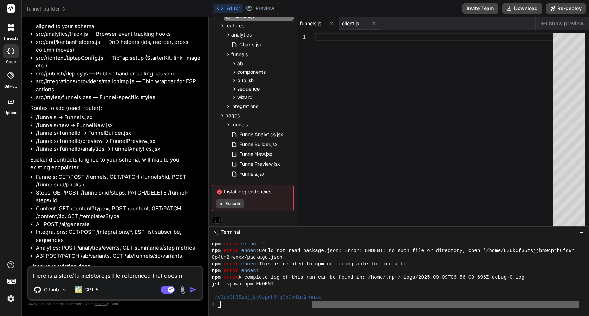
type textarea "x"
type textarea "there is a store/funnelStore.js file referenced that does not"
type textarea "x"
type textarea "there is a store/funnelStore.js file referenced that does not"
type textarea "x"
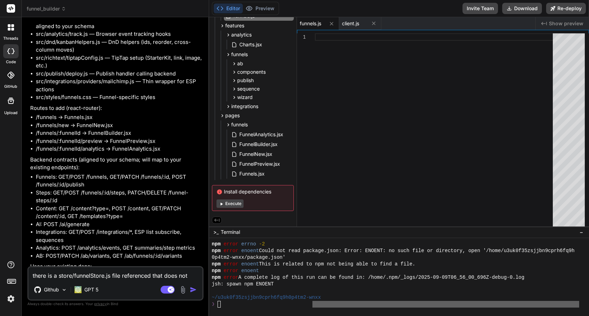
type textarea "there is a store/funnelStore.js file referenced that does not i"
type textarea "x"
type textarea "there is a store/funnelStore.js file referenced that does not is"
type textarea "x"
type textarea "there is a store/funnelStore.js file referenced that does not i"
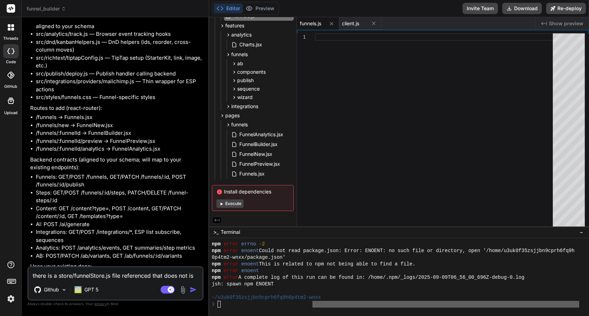
type textarea "x"
type textarea "there is a store/funnelStore.js file referenced that does not ix"
type textarea "x"
type textarea "there is a store/funnelStore.js file referenced that does not ixi"
type textarea "x"
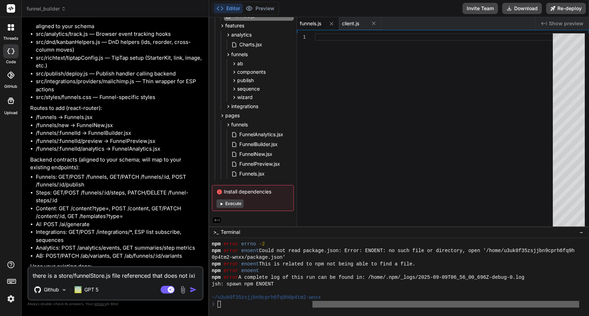
type textarea "there is a store/funnelStore.js file referenced that does not ixis"
type textarea "x"
type textarea "there is a store/funnelStore.js file referenced that does not ixist"
type textarea "x"
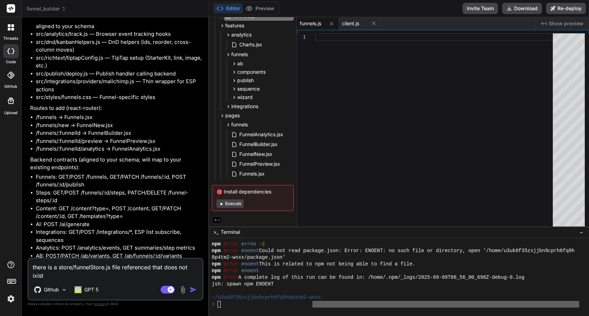
type textarea "there is a store/funnelStore.js file referenced that does not ixist"
type textarea "x"
type textarea "there is a store/funnelStore.js file referenced that does not ixist w"
type textarea "x"
type textarea "there is a store/funnelStore.js file referenced that does not ixist wi"
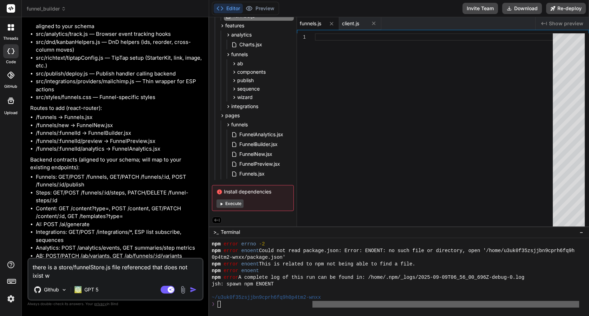
type textarea "x"
type textarea "there is a store/funnelStore.js file referenced that does not ixist wio"
type textarea "x"
type textarea "there is a store/funnelStore.js file referenced that does not ixist wiot"
type textarea "x"
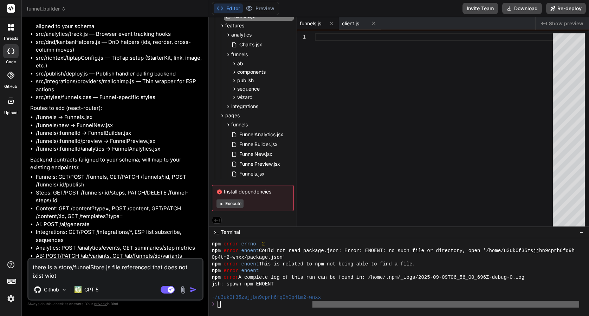
type textarea "there is a store/funnelStore.js file referenced that does not ixist wioth"
type textarea "x"
type textarea "there is a store/funnelStore.js file referenced that does not ixist wiot"
type textarea "x"
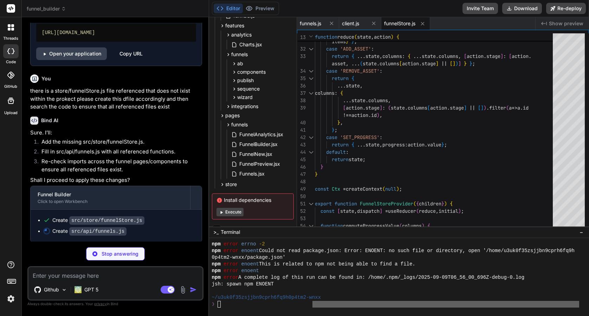
scroll to position [4072, 0]
click at [75, 277] on textarea at bounding box center [115, 273] width 174 height 13
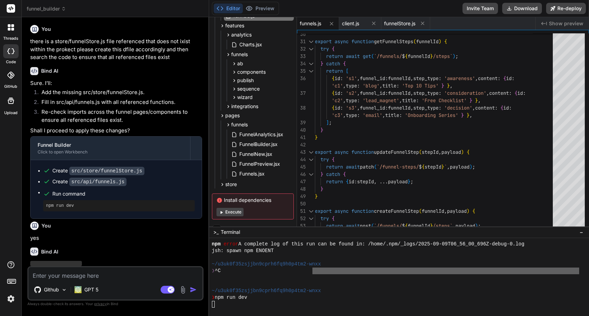
scroll to position [1167, 0]
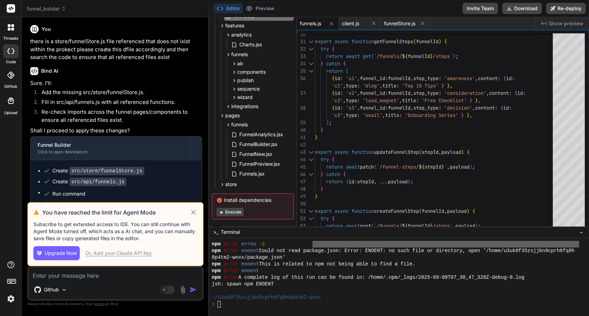
click at [195, 213] on icon at bounding box center [193, 212] width 8 height 8
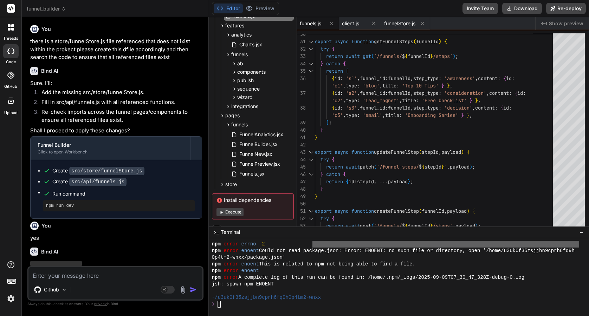
scroll to position [4146, 0]
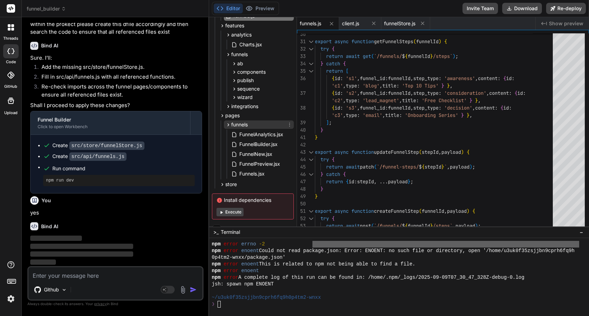
click at [228, 124] on icon at bounding box center [228, 124] width 2 height 3
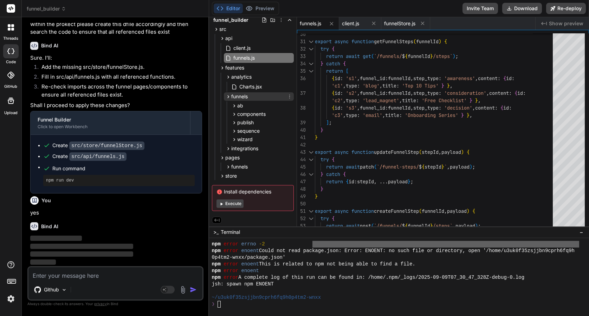
click at [226, 100] on div "funnels" at bounding box center [236, 96] width 22 height 7
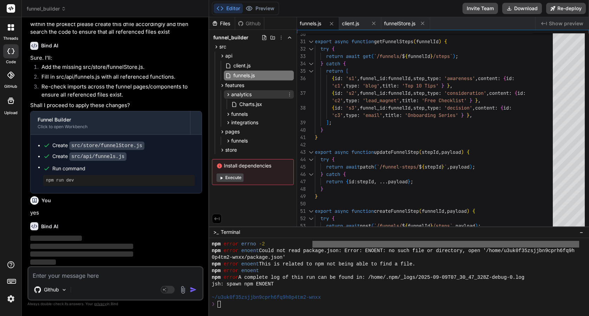
click at [227, 93] on icon at bounding box center [228, 94] width 2 height 3
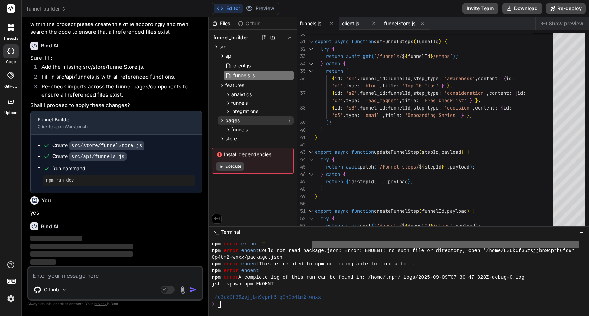
click at [221, 118] on icon at bounding box center [222, 121] width 6 height 6
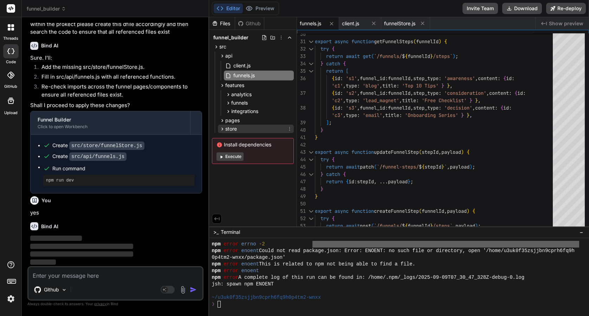
click at [221, 129] on icon at bounding box center [222, 129] width 6 height 6
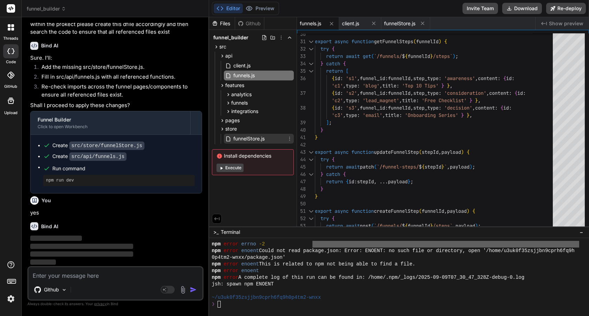
click at [238, 139] on span "funnelStore.js" at bounding box center [248, 138] width 33 height 8
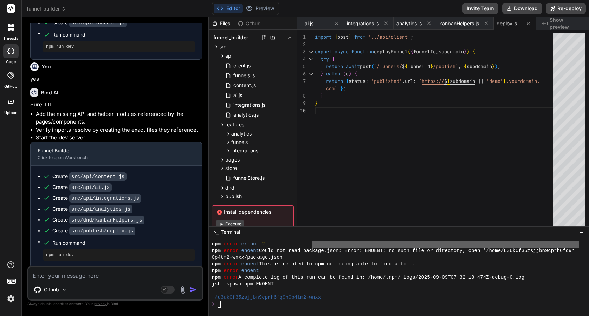
scroll to position [4281, 0]
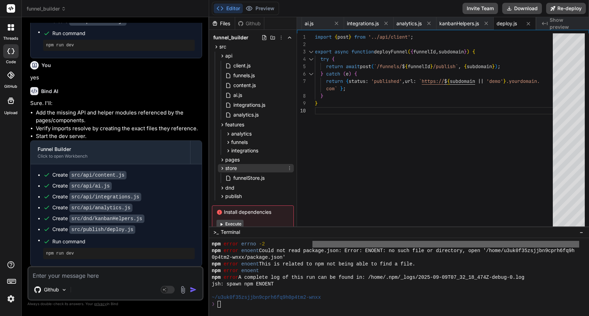
click at [220, 166] on icon at bounding box center [222, 168] width 6 height 6
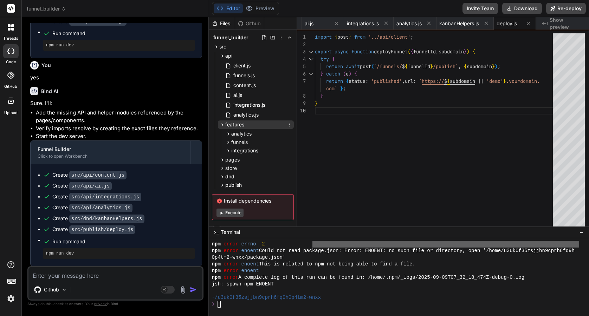
click at [221, 124] on icon at bounding box center [222, 125] width 6 height 6
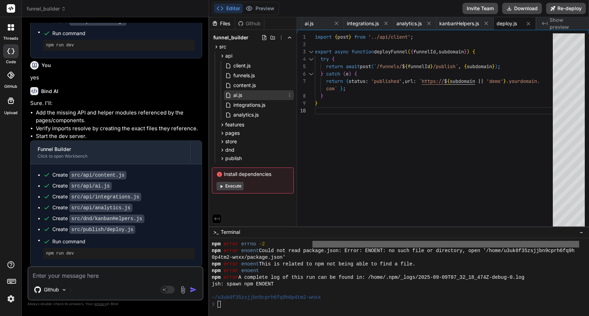
click at [236, 96] on span "ai.js" at bounding box center [237, 95] width 10 height 8
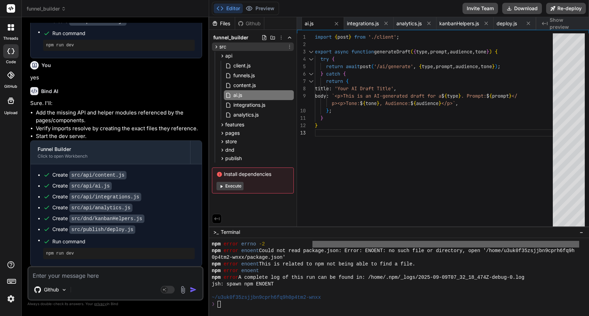
click at [215, 44] on icon at bounding box center [216, 47] width 6 height 6
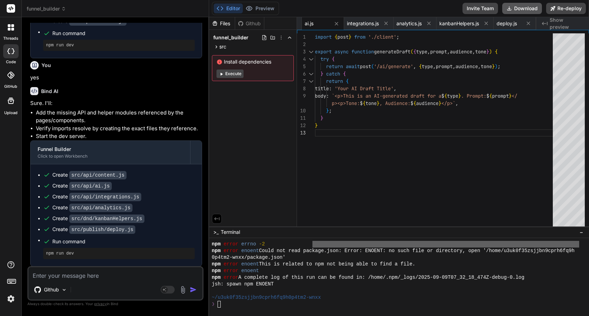
click at [519, 9] on button "Download" at bounding box center [522, 8] width 40 height 11
click at [80, 276] on textarea at bounding box center [115, 273] width 174 height 13
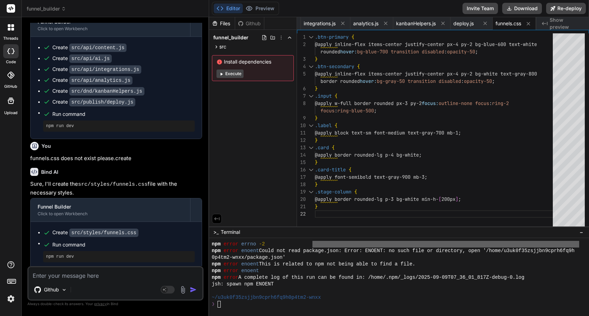
scroll to position [4411, 0]
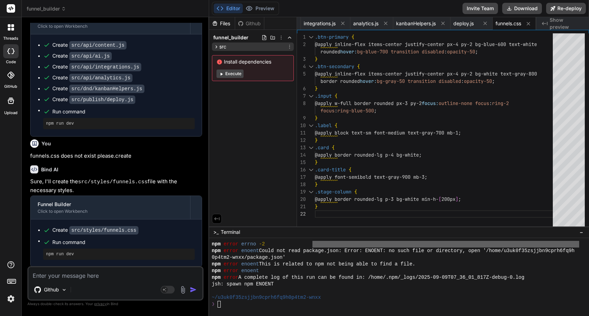
click at [216, 45] on icon at bounding box center [216, 47] width 6 height 6
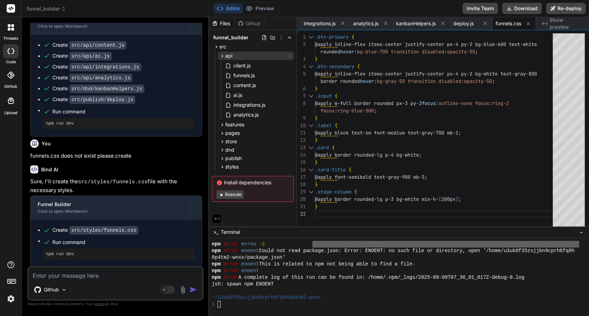
click at [222, 54] on icon at bounding box center [222, 56] width 6 height 6
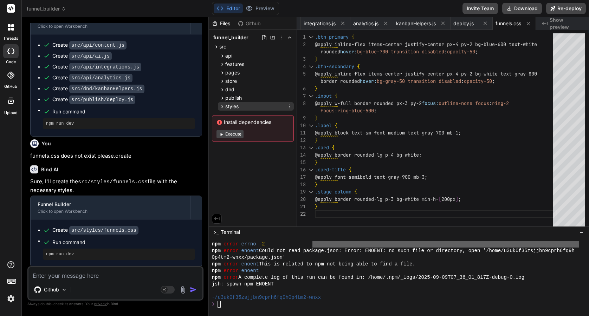
click at [222, 104] on icon at bounding box center [222, 107] width 6 height 6
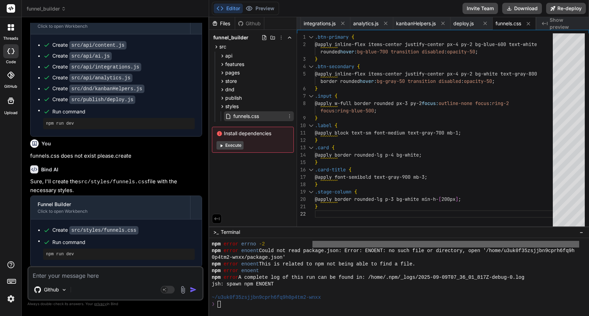
click at [243, 114] on span "funnels.css" at bounding box center [245, 116] width 27 height 8
click at [249, 117] on span "funnels.css" at bounding box center [245, 116] width 27 height 8
click at [461, 148] on div ".btn-primary { @apply inline-flex items-center justify-center p x-4 py-2 bg-blu…" at bounding box center [436, 131] width 242 height 196
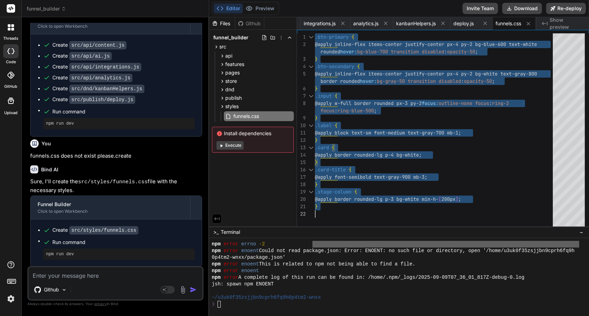
scroll to position [0, 0]
